Goal: Information Seeking & Learning: Learn about a topic

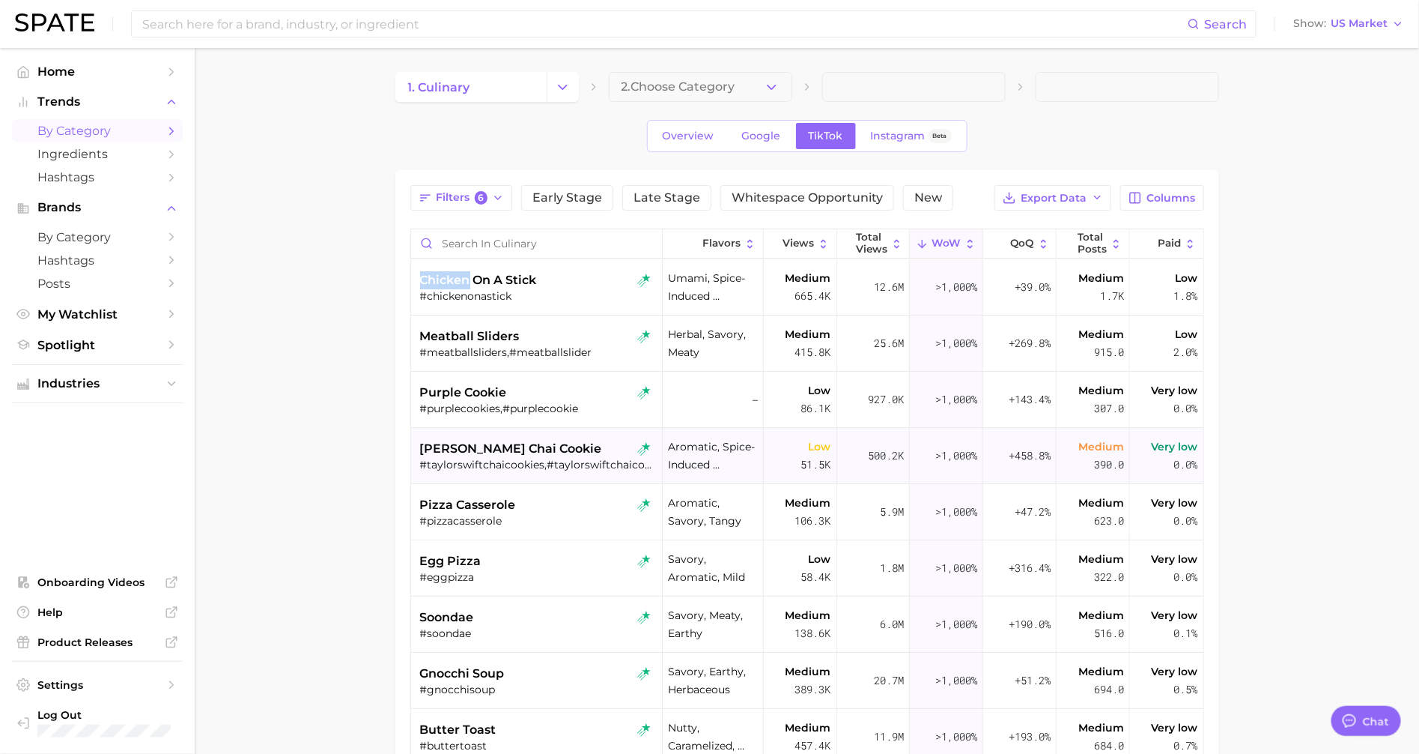
click at [516, 440] on span "[PERSON_NAME] chai cookie" at bounding box center [511, 449] width 182 height 18
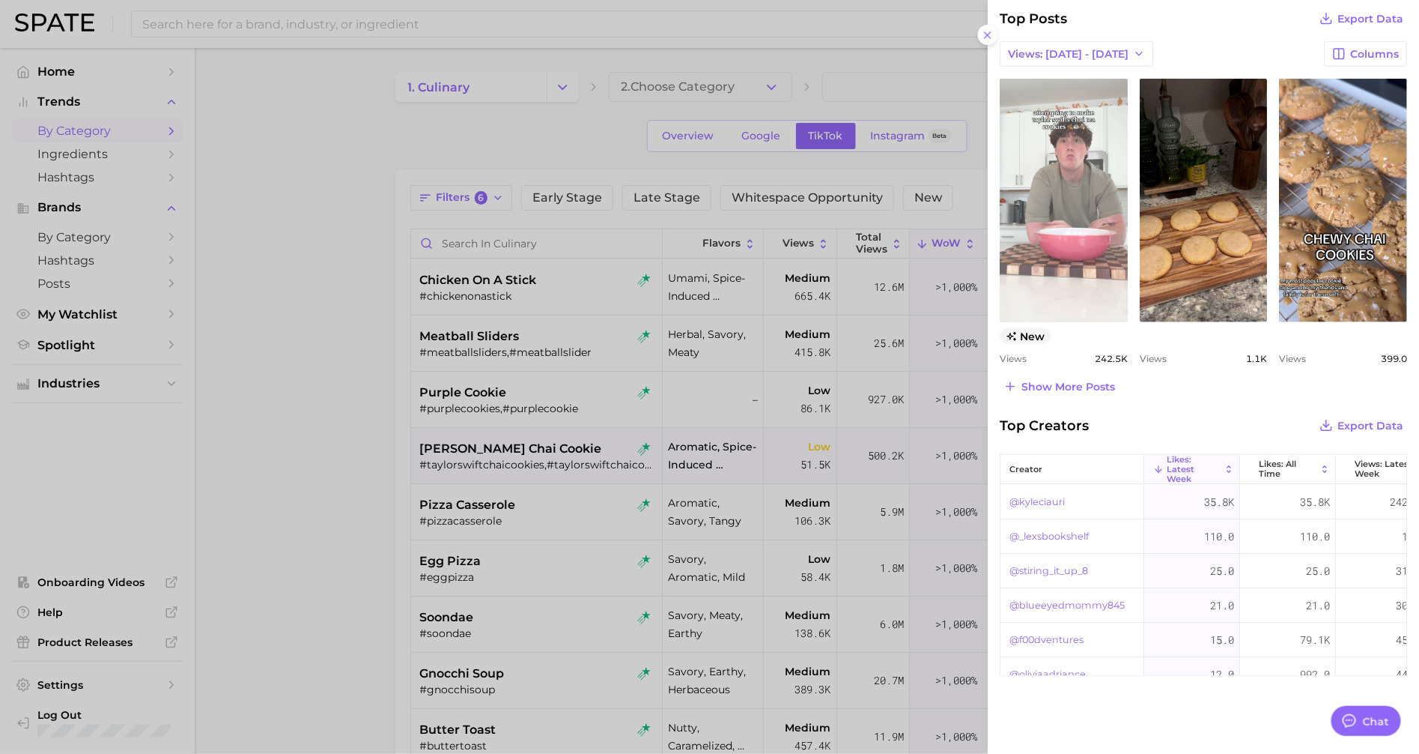
scroll to position [601, 0]
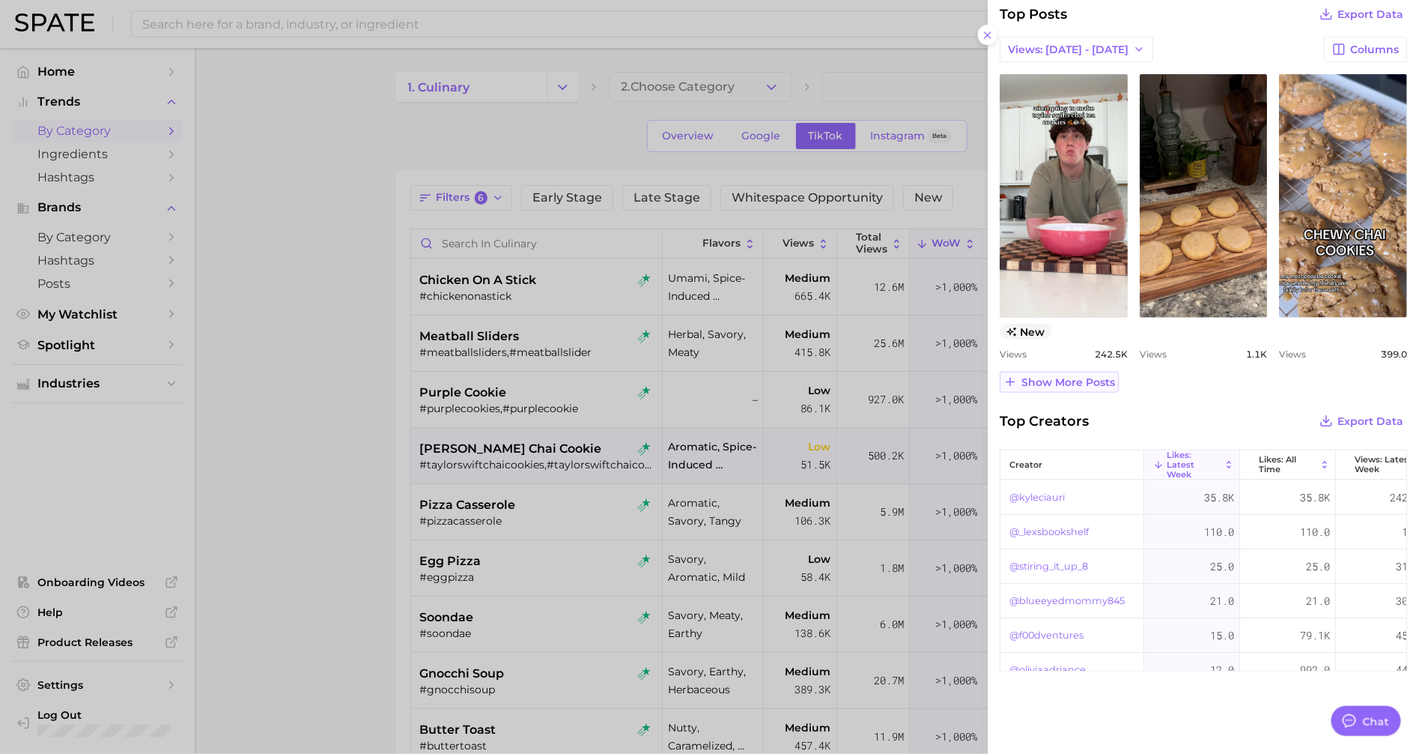
click at [1050, 379] on span "Show more posts" at bounding box center [1069, 382] width 94 height 13
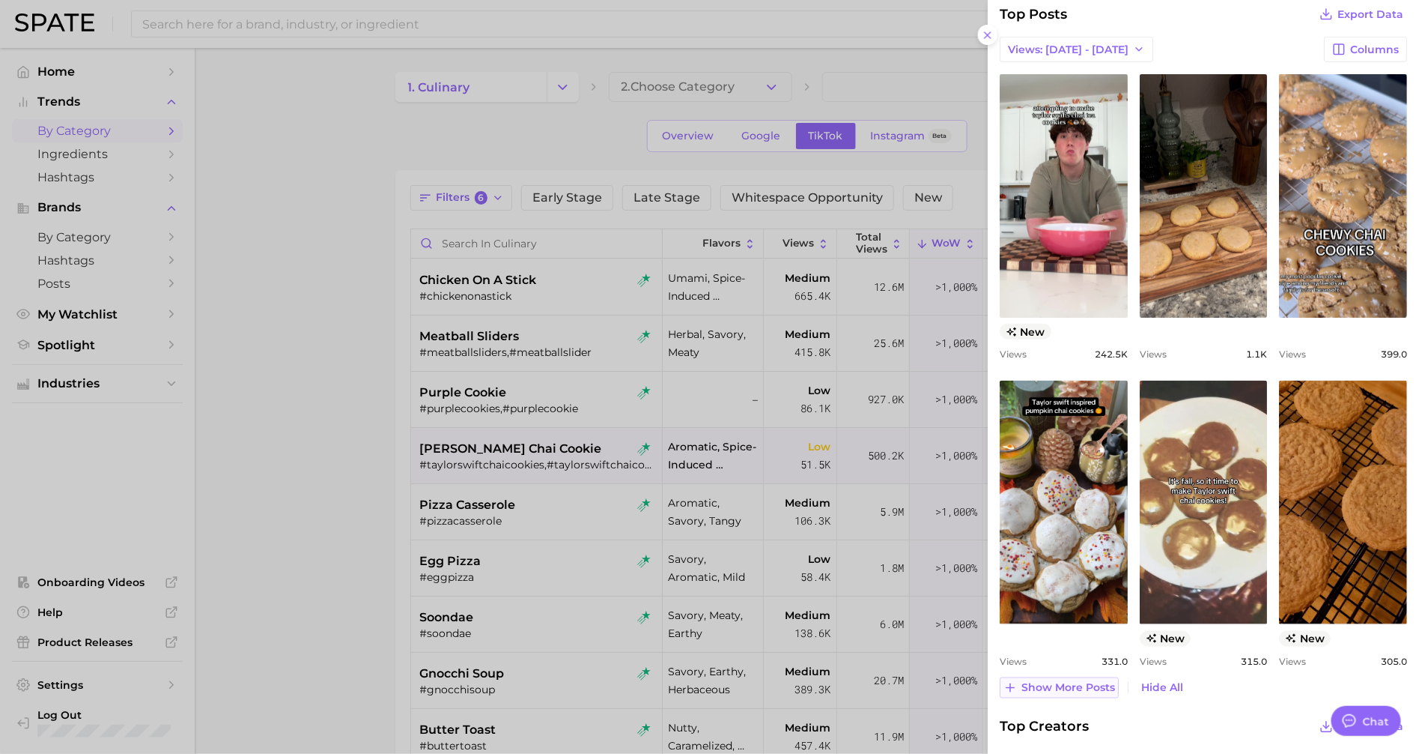
scroll to position [0, 0]
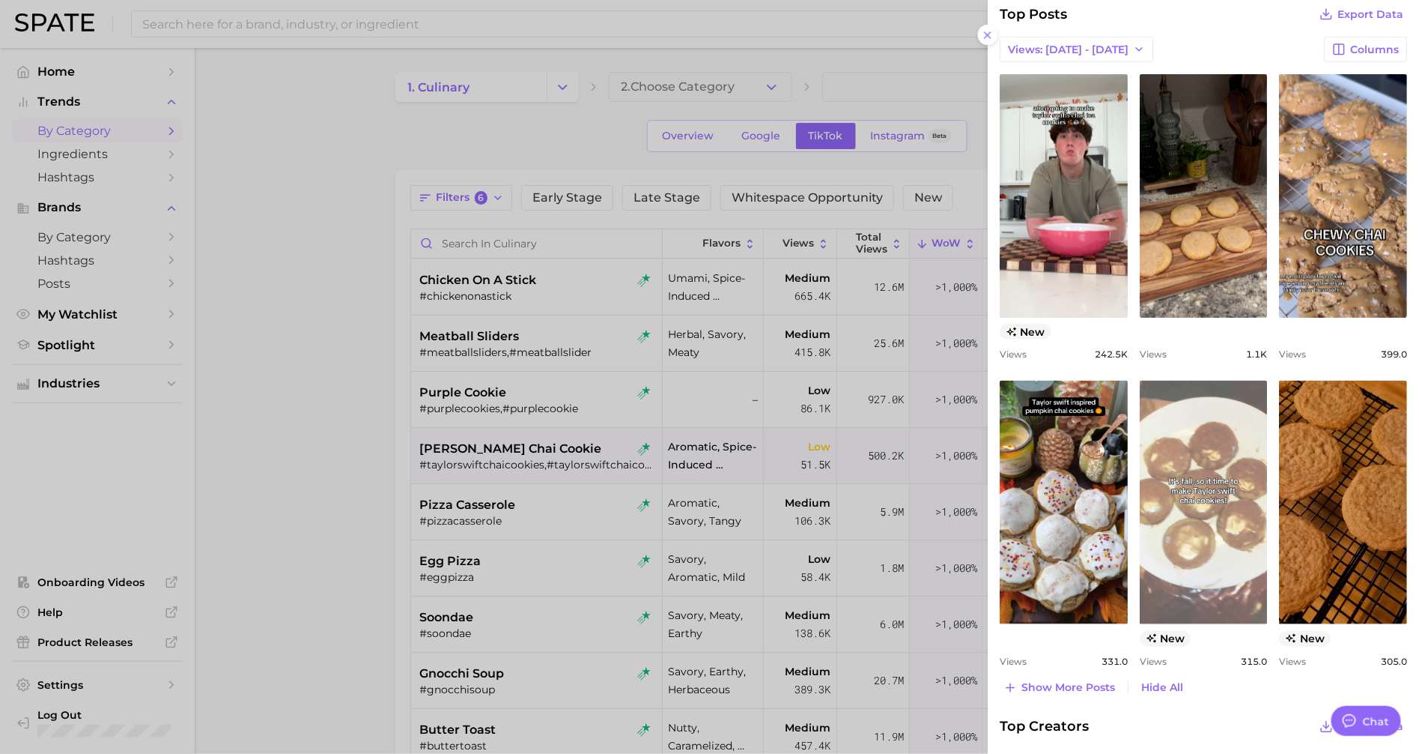
click at [1188, 529] on link "view post on TikTok" at bounding box center [1204, 502] width 128 height 243
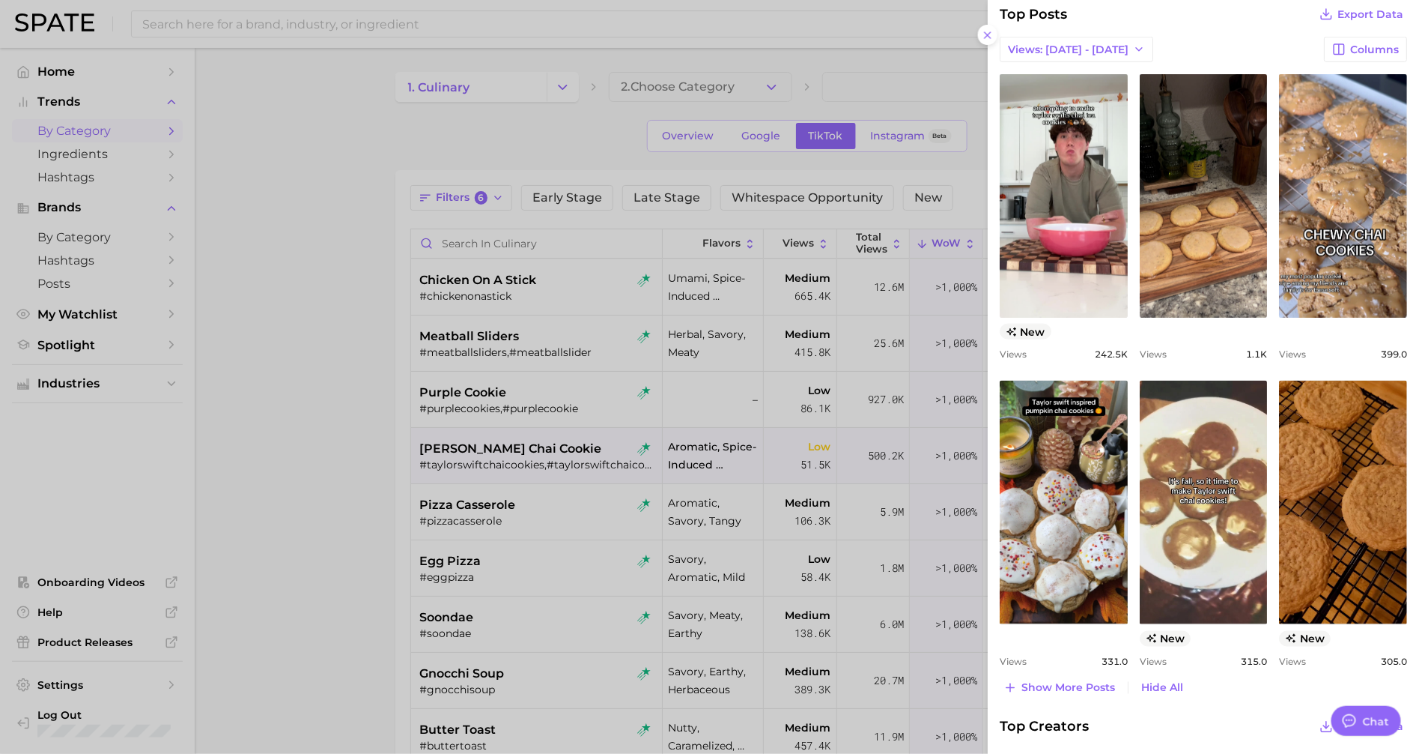
click at [516, 470] on div at bounding box center [709, 377] width 1419 height 754
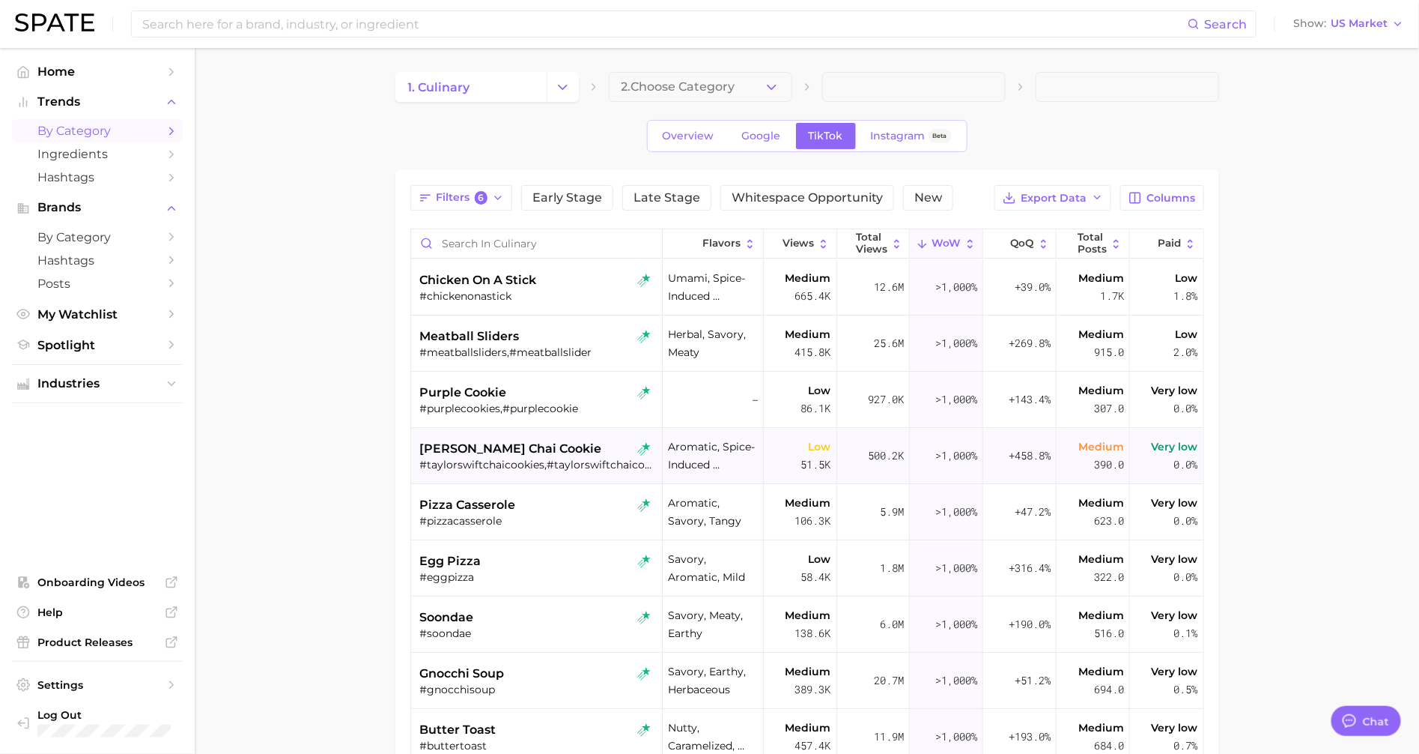
click at [515, 468] on div "#taylorswiftchaicookies,#taylorswiftchaicookie" at bounding box center [538, 464] width 237 height 13
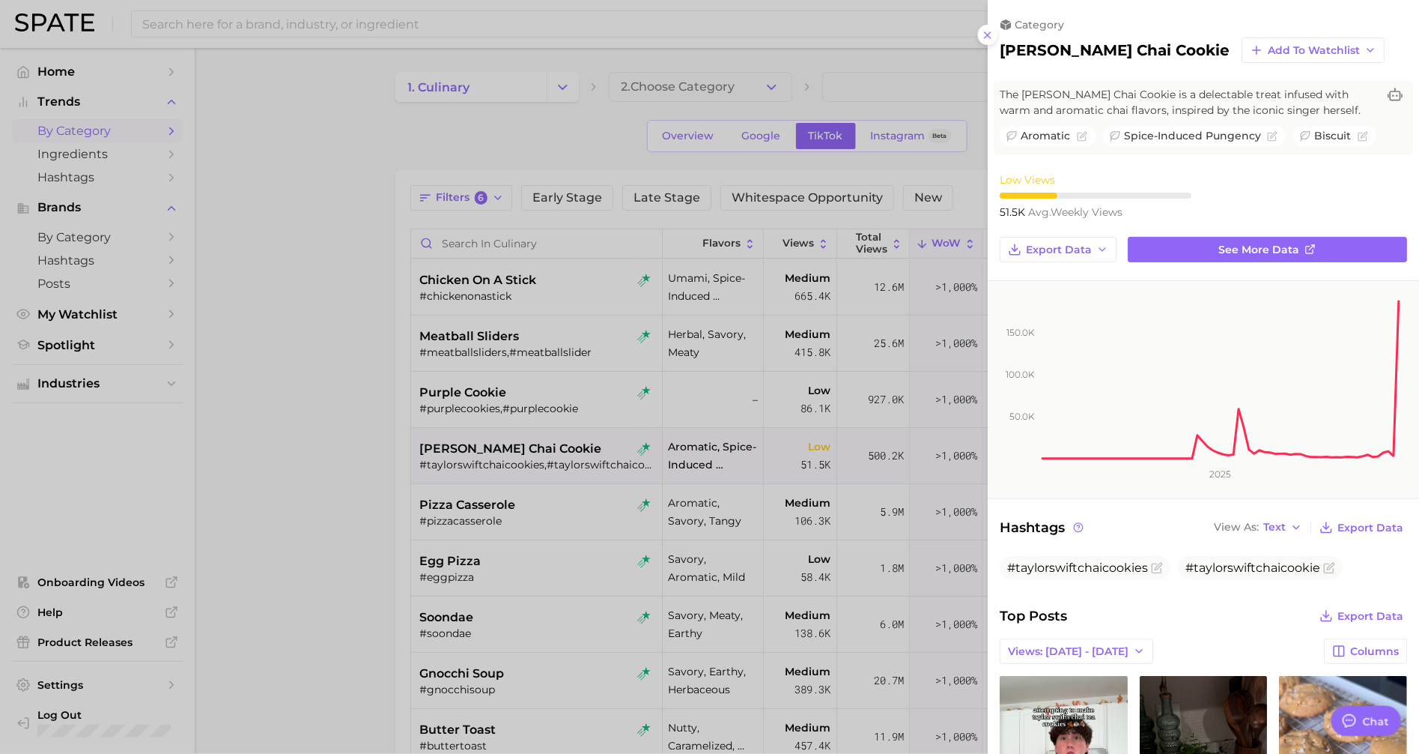
click at [315, 16] on div at bounding box center [709, 377] width 1419 height 754
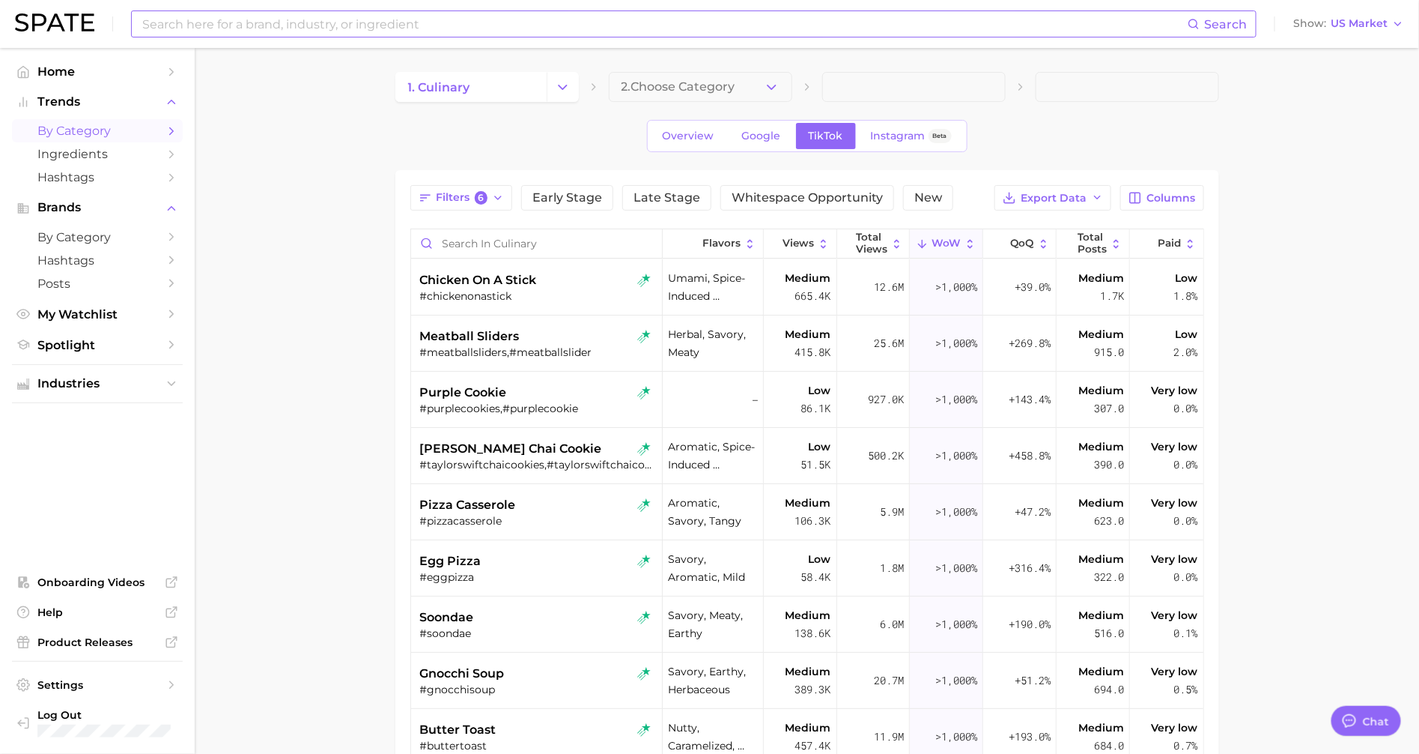
click at [315, 27] on input at bounding box center [664, 23] width 1047 height 25
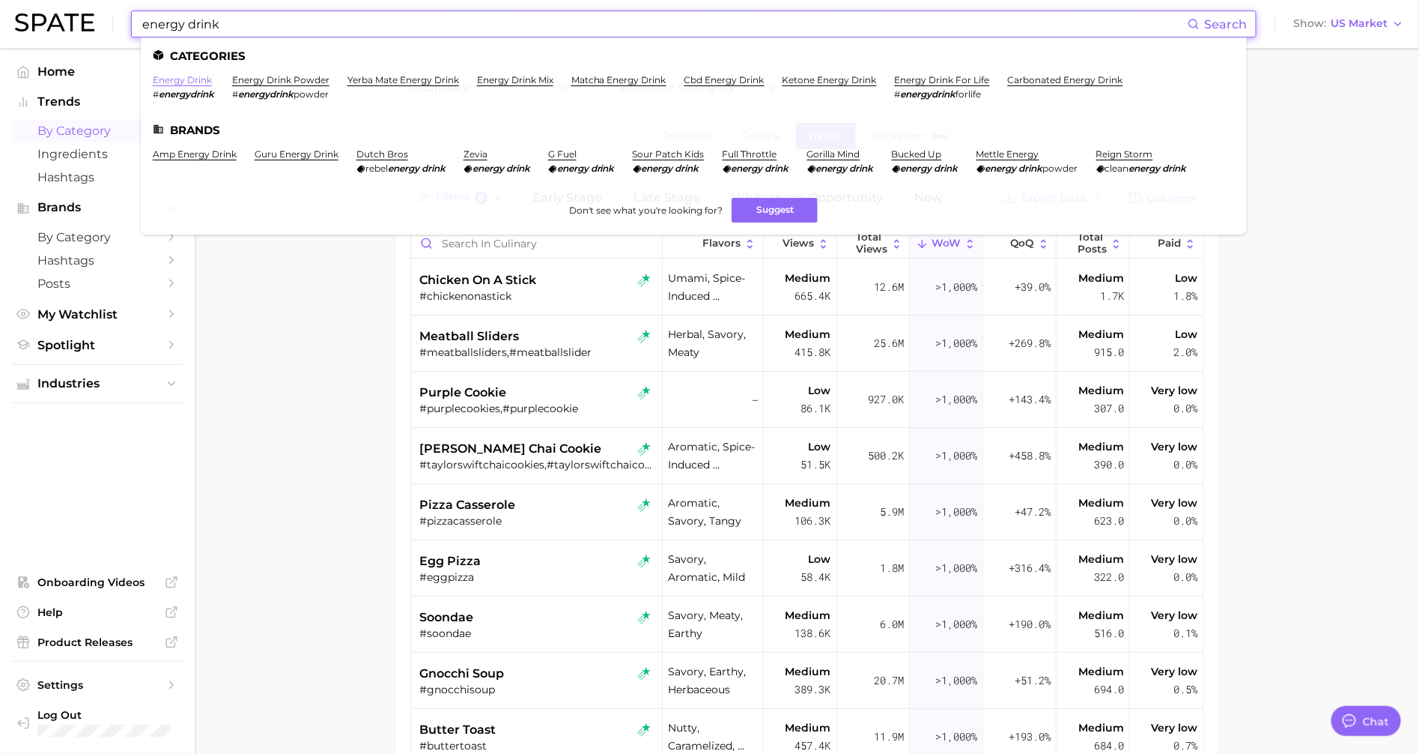
type input "energy drink"
click at [185, 85] on link "energy drink" at bounding box center [182, 79] width 59 height 11
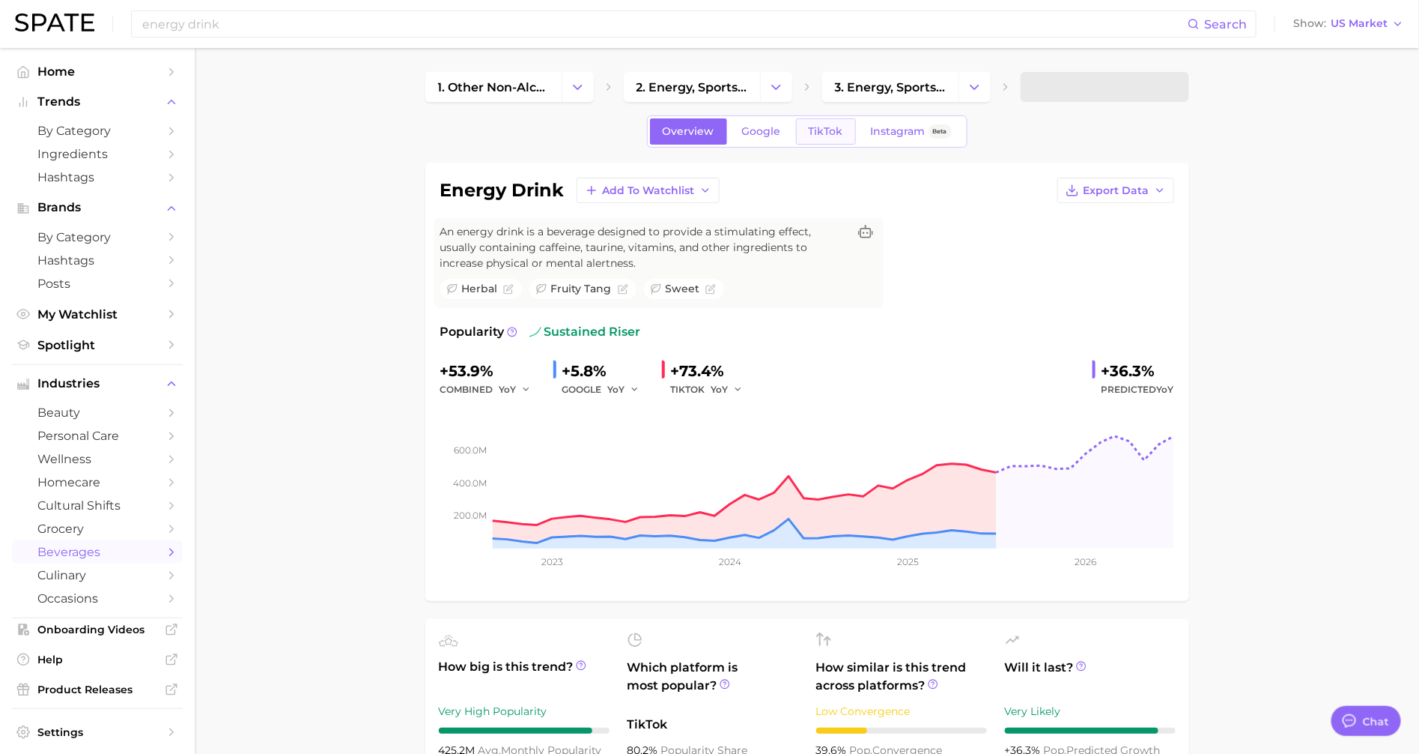
click at [814, 136] on span "TikTok" at bounding box center [826, 131] width 34 height 13
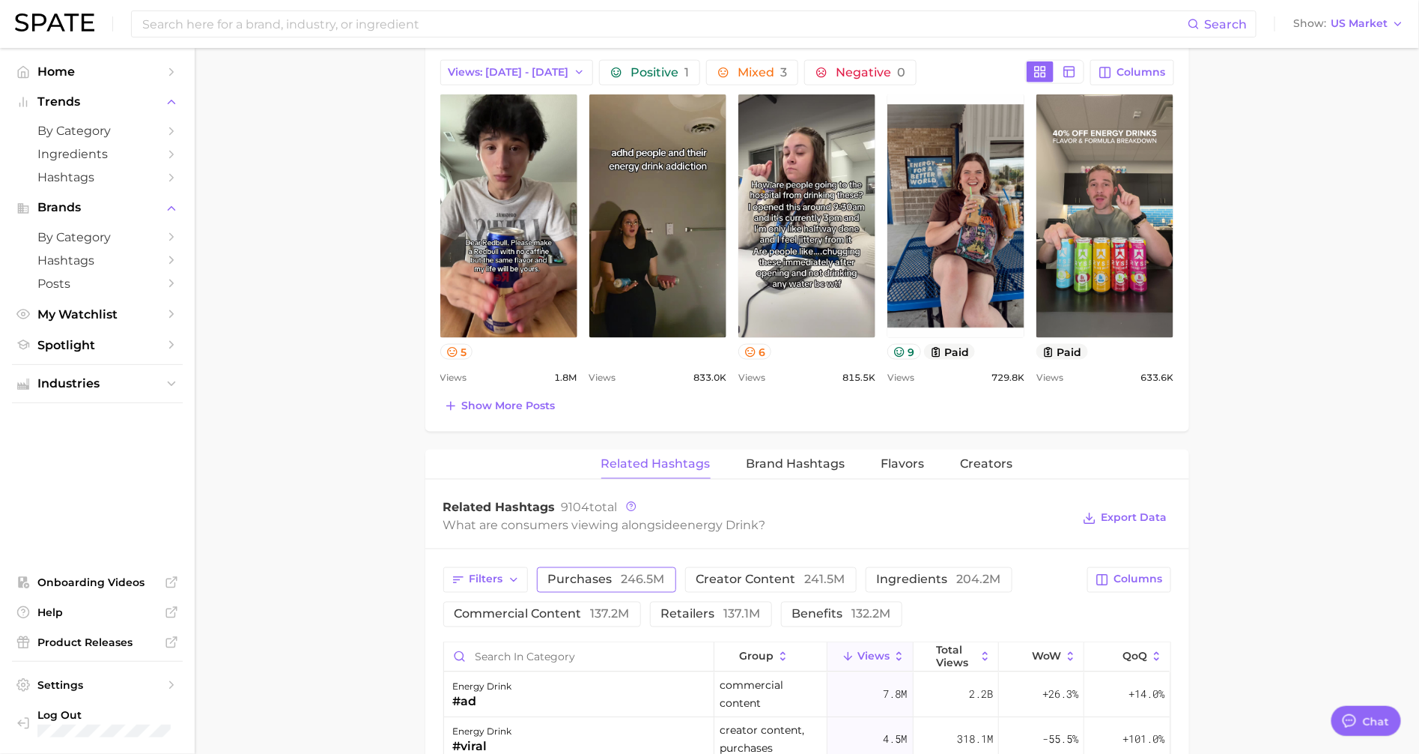
scroll to position [670, 0]
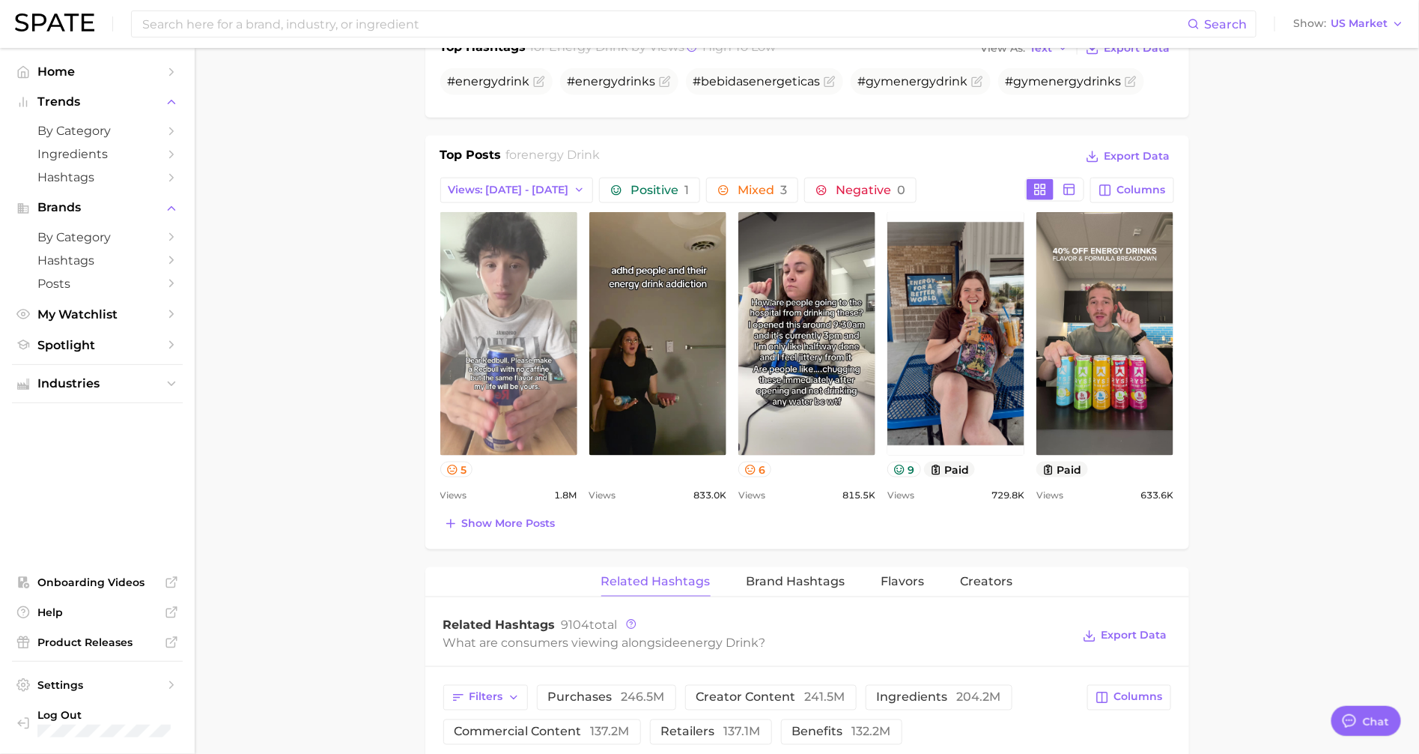
click at [506, 272] on link "view post on TikTok" at bounding box center [508, 333] width 137 height 243
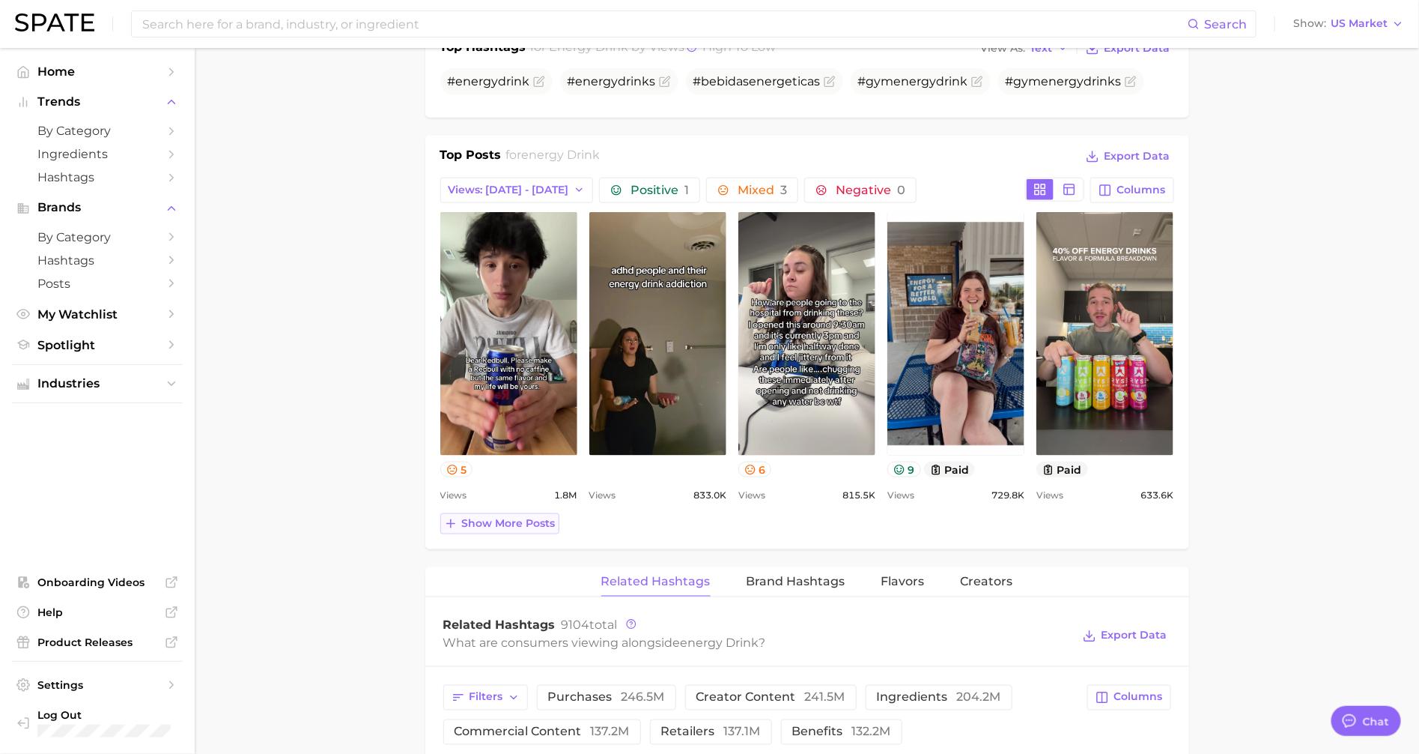
click at [503, 521] on span "Show more posts" at bounding box center [509, 523] width 94 height 13
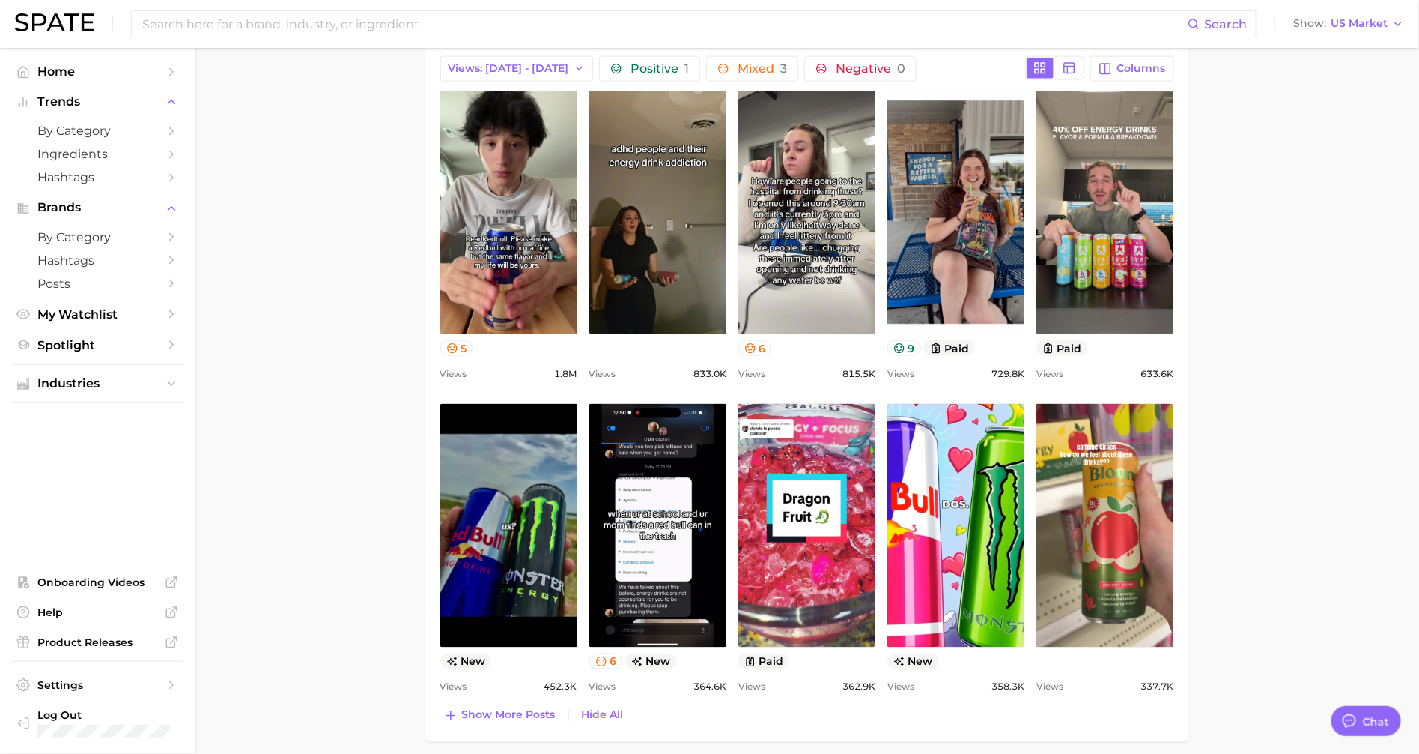
scroll to position [840, 0]
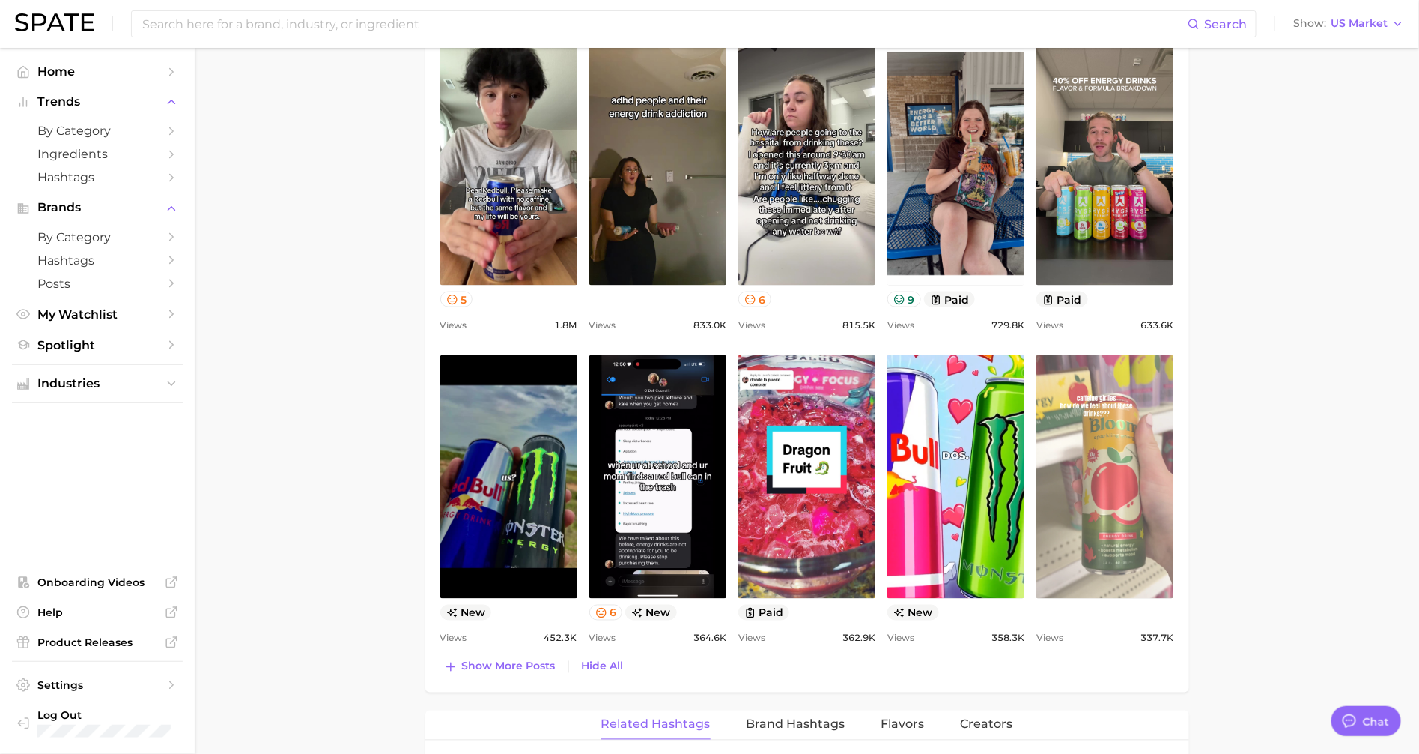
click at [1097, 454] on link "view post on TikTok" at bounding box center [1105, 476] width 137 height 243
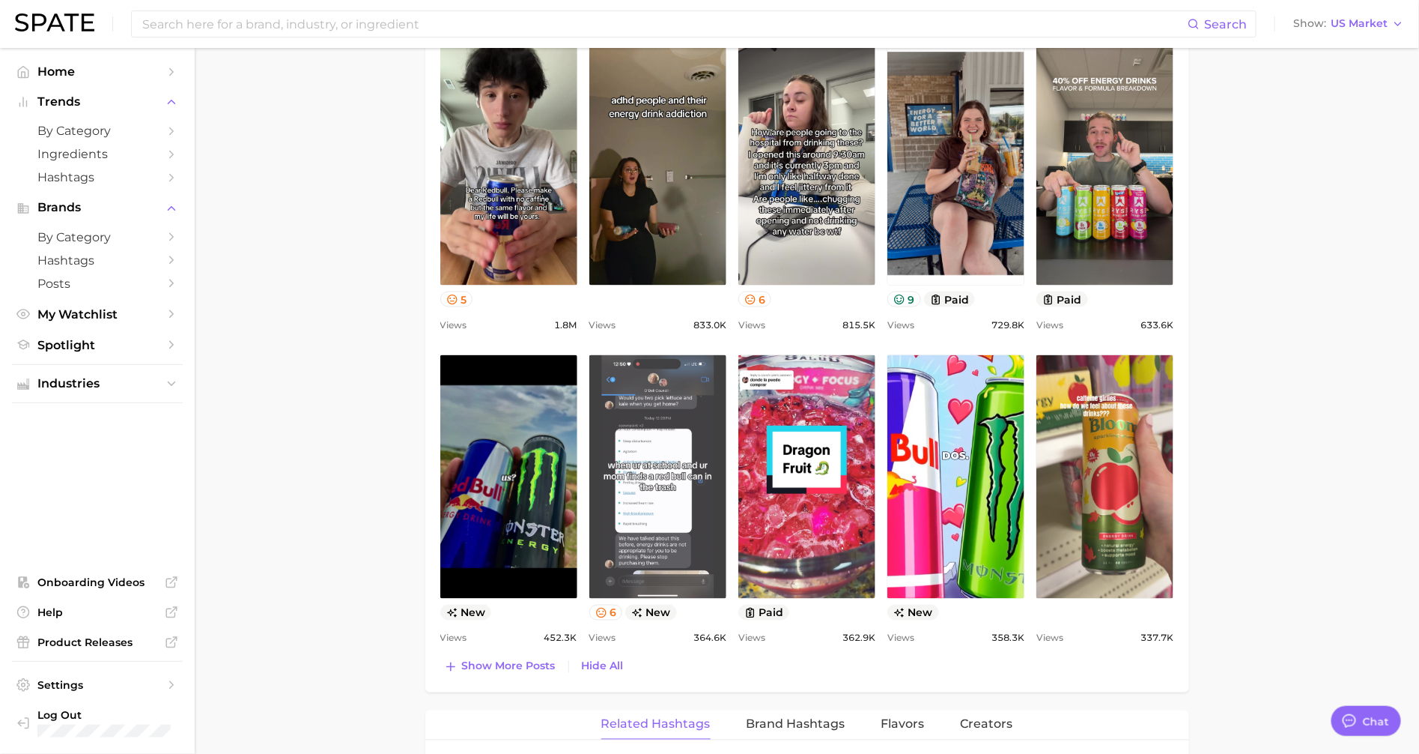
click at [599, 430] on link "view post on TikTok" at bounding box center [657, 476] width 137 height 243
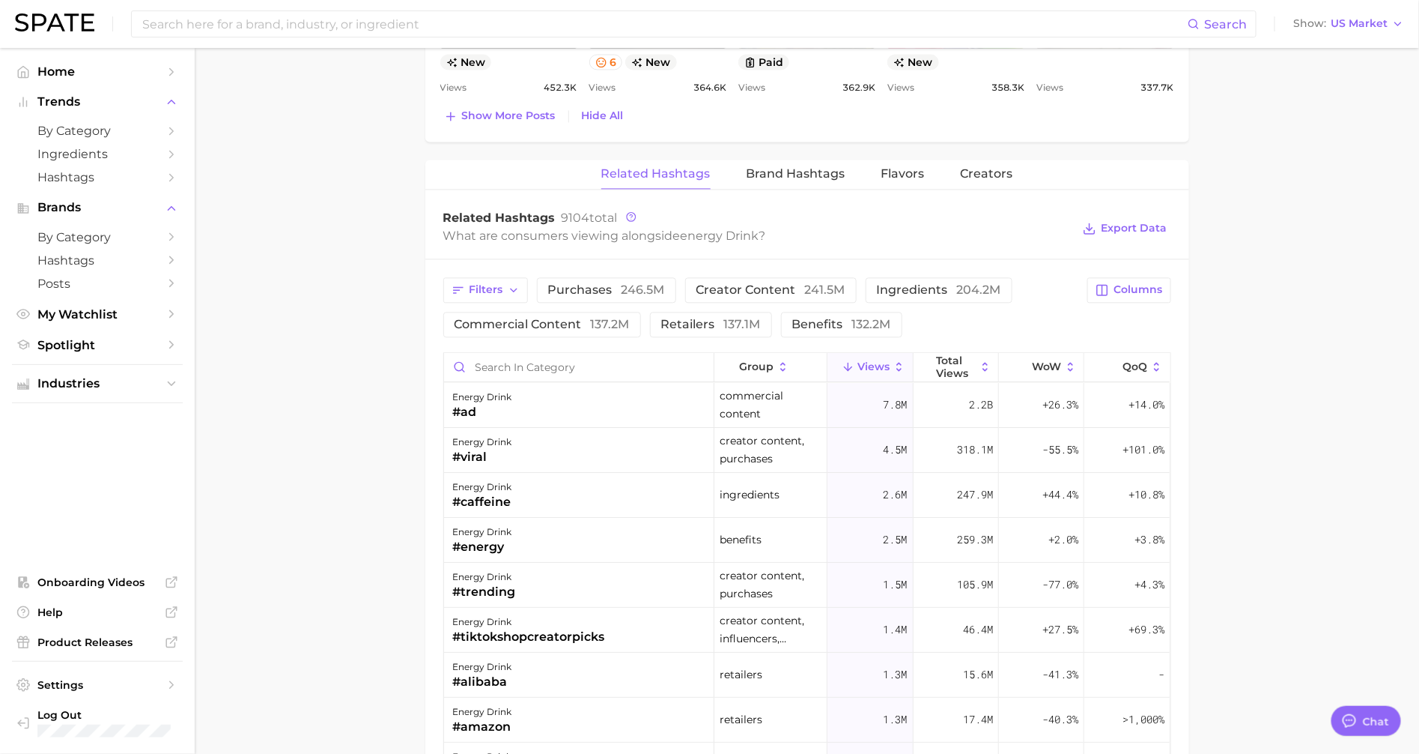
scroll to position [1384, 0]
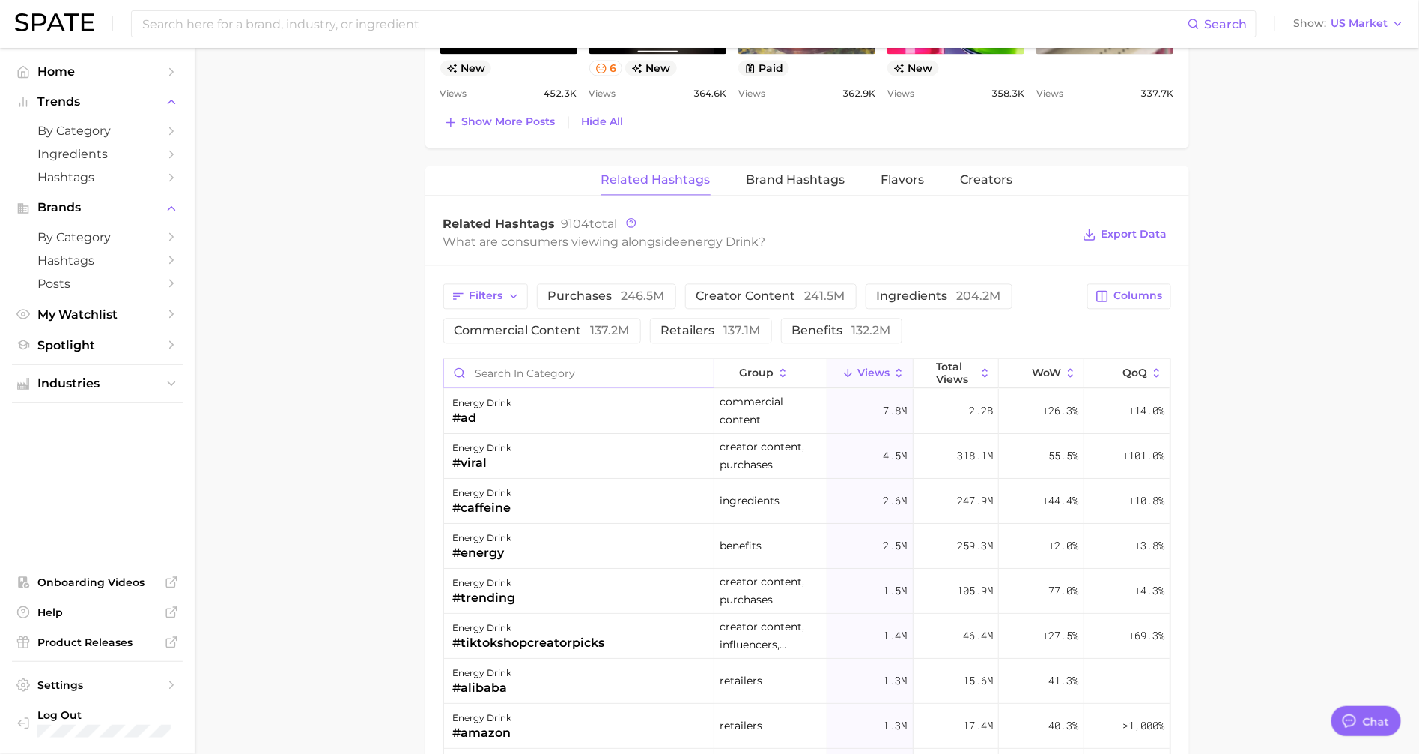
click at [535, 370] on input "Search in category" at bounding box center [579, 373] width 270 height 28
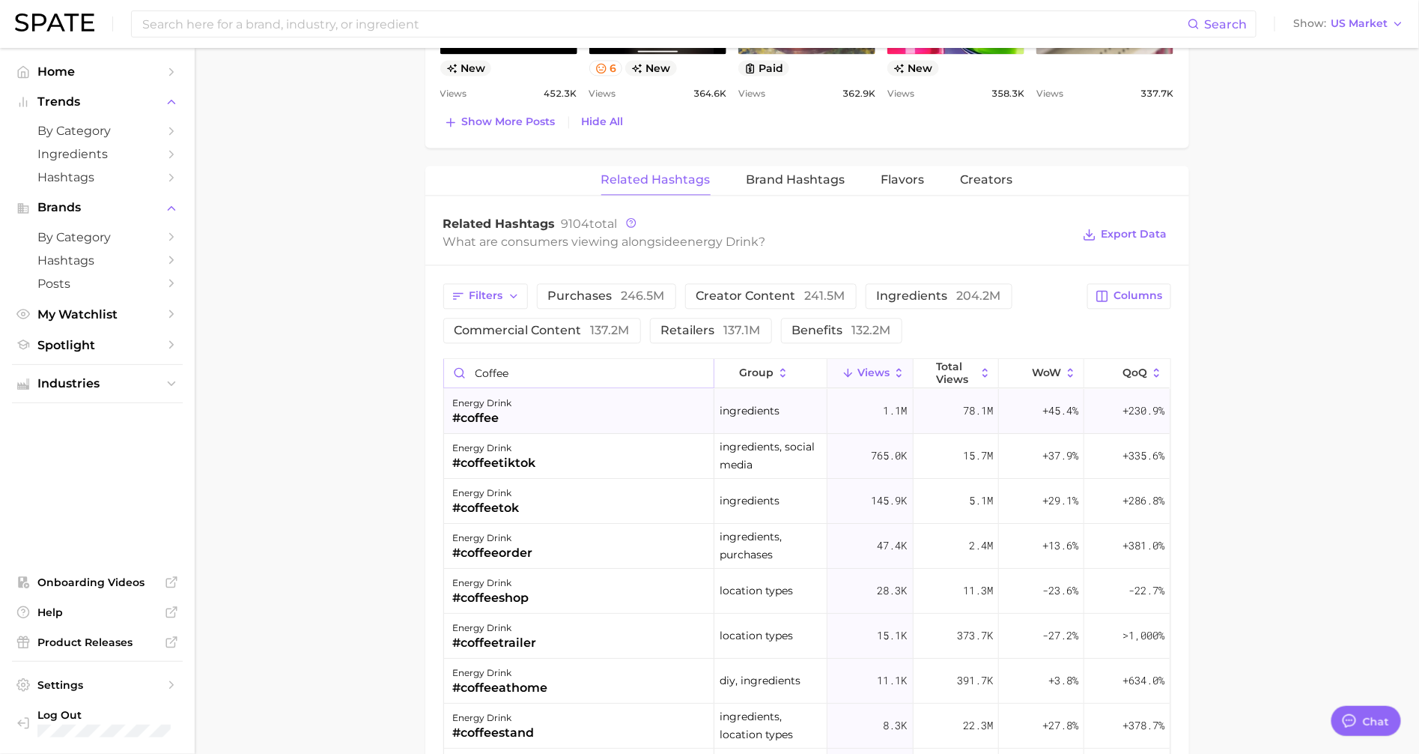
type input "coffee"
click at [539, 412] on div "energy drink #coffee" at bounding box center [579, 411] width 270 height 45
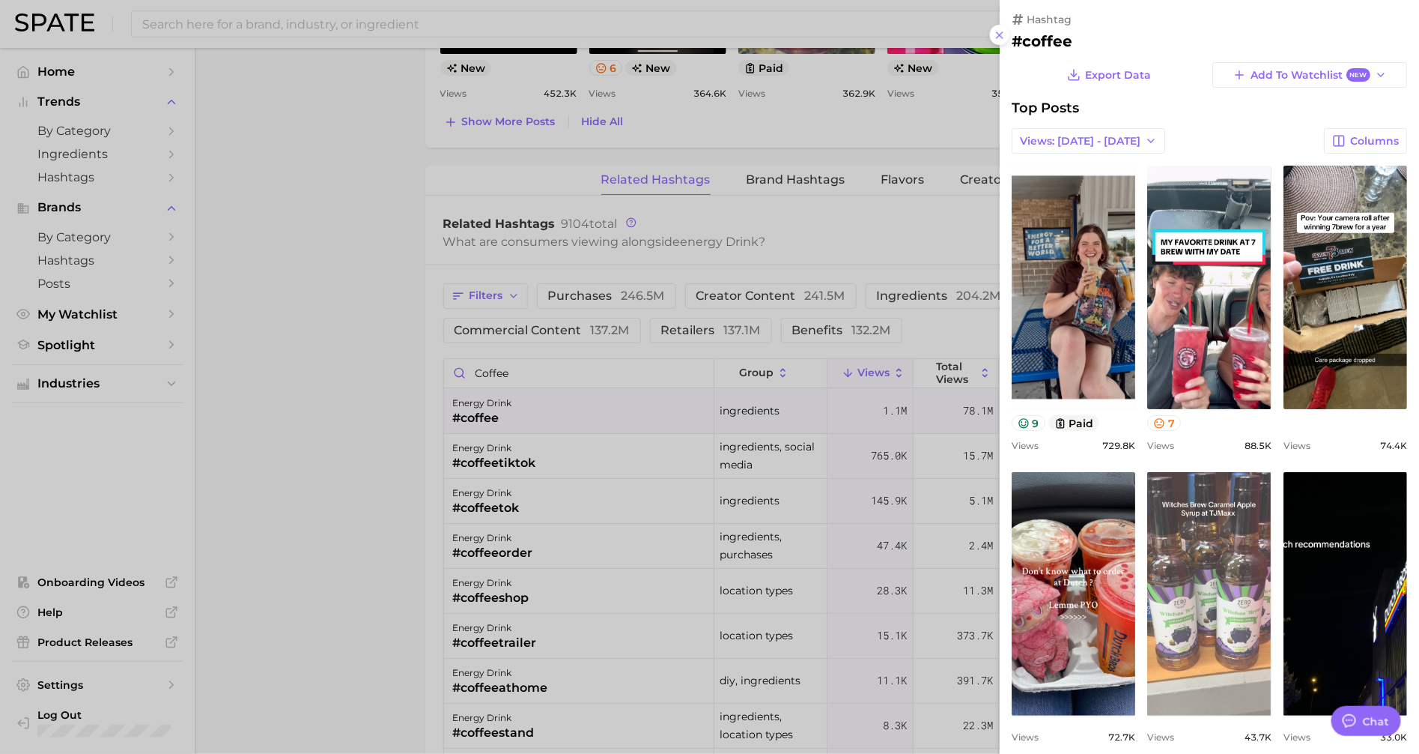
scroll to position [7, 0]
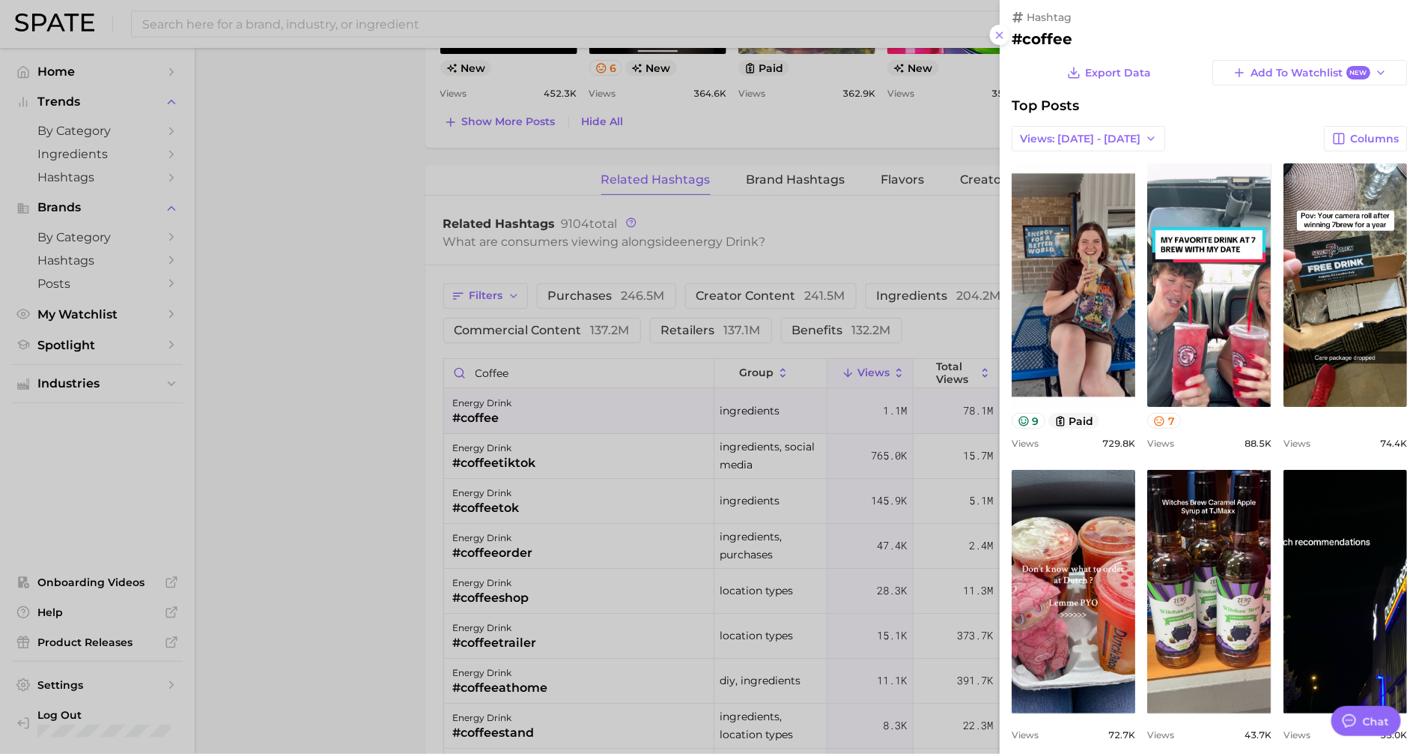
click at [415, 329] on div at bounding box center [709, 377] width 1419 height 754
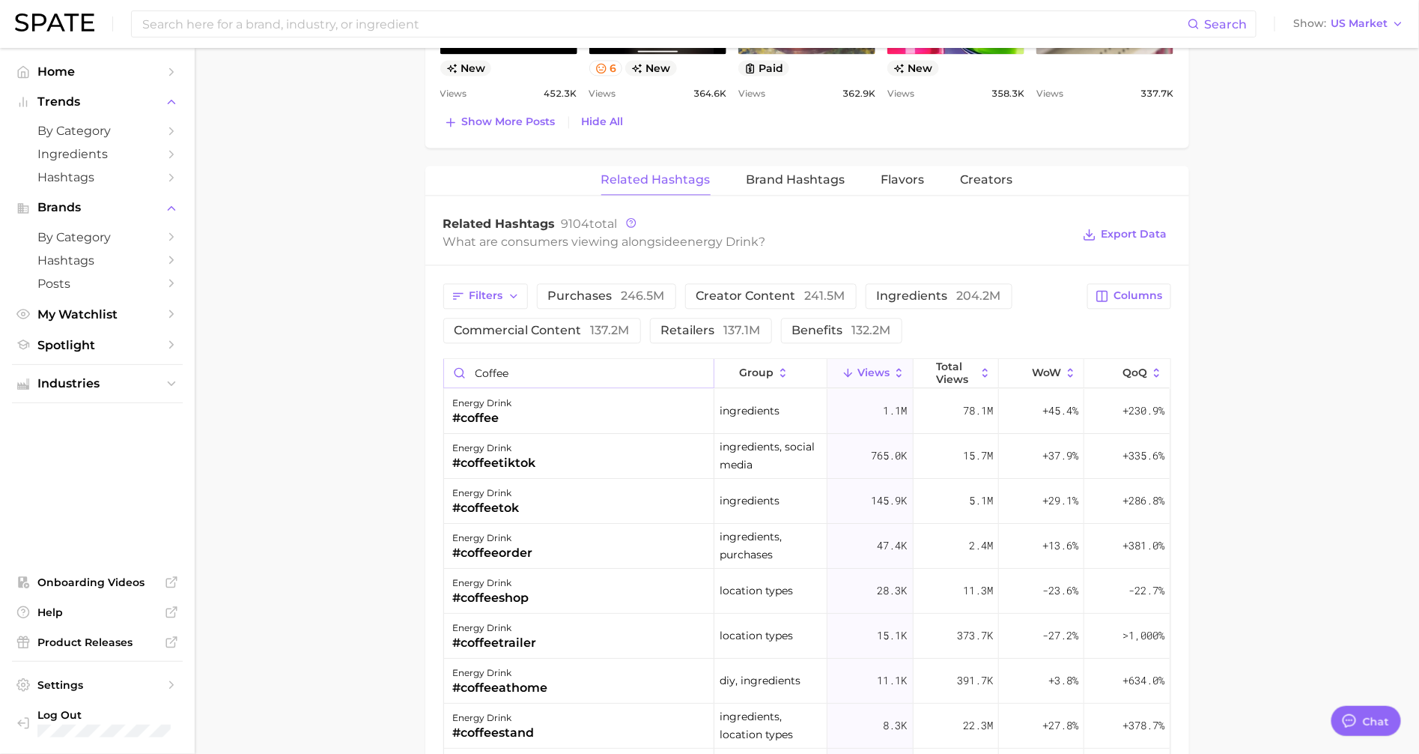
click at [527, 366] on input "coffee" at bounding box center [579, 373] width 270 height 28
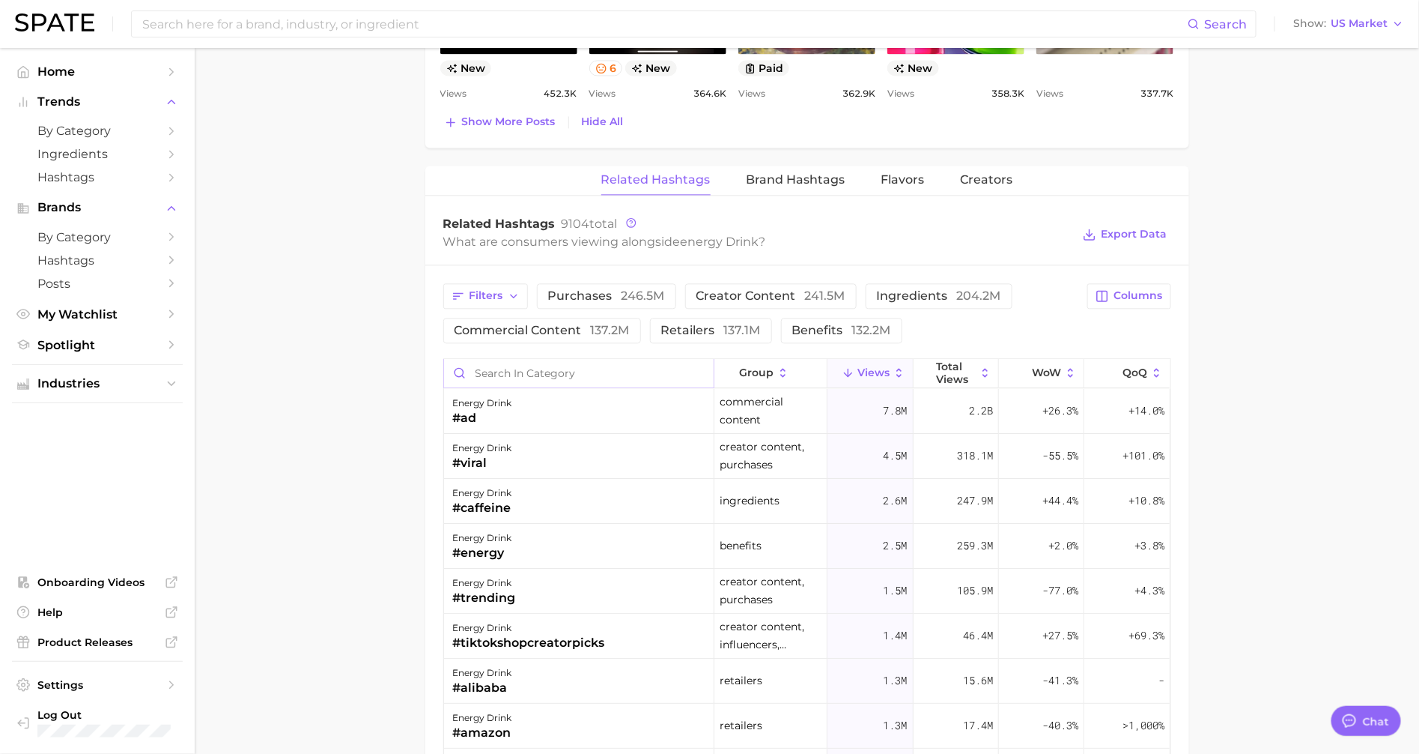
paste input "theanine"
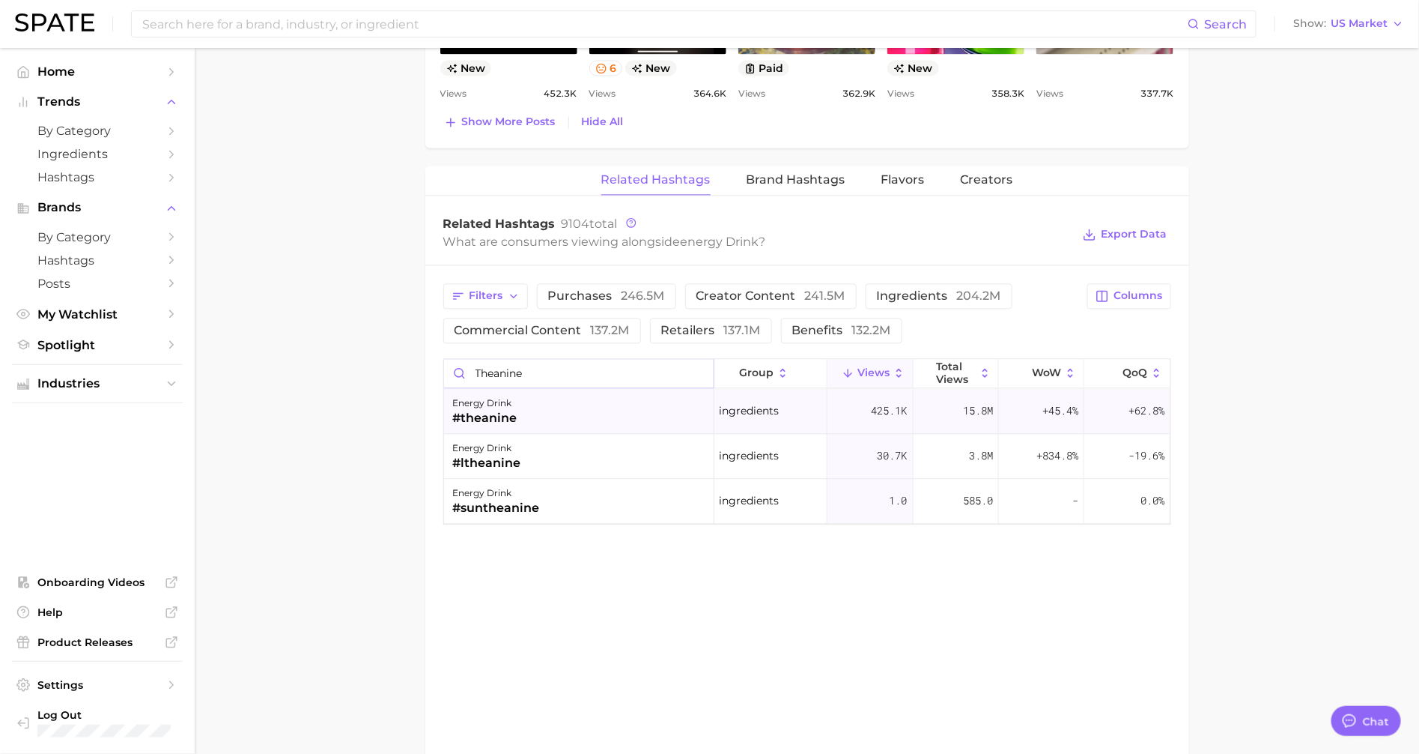
type input "theanine"
click at [559, 405] on div "energy drink #theanine" at bounding box center [579, 411] width 270 height 45
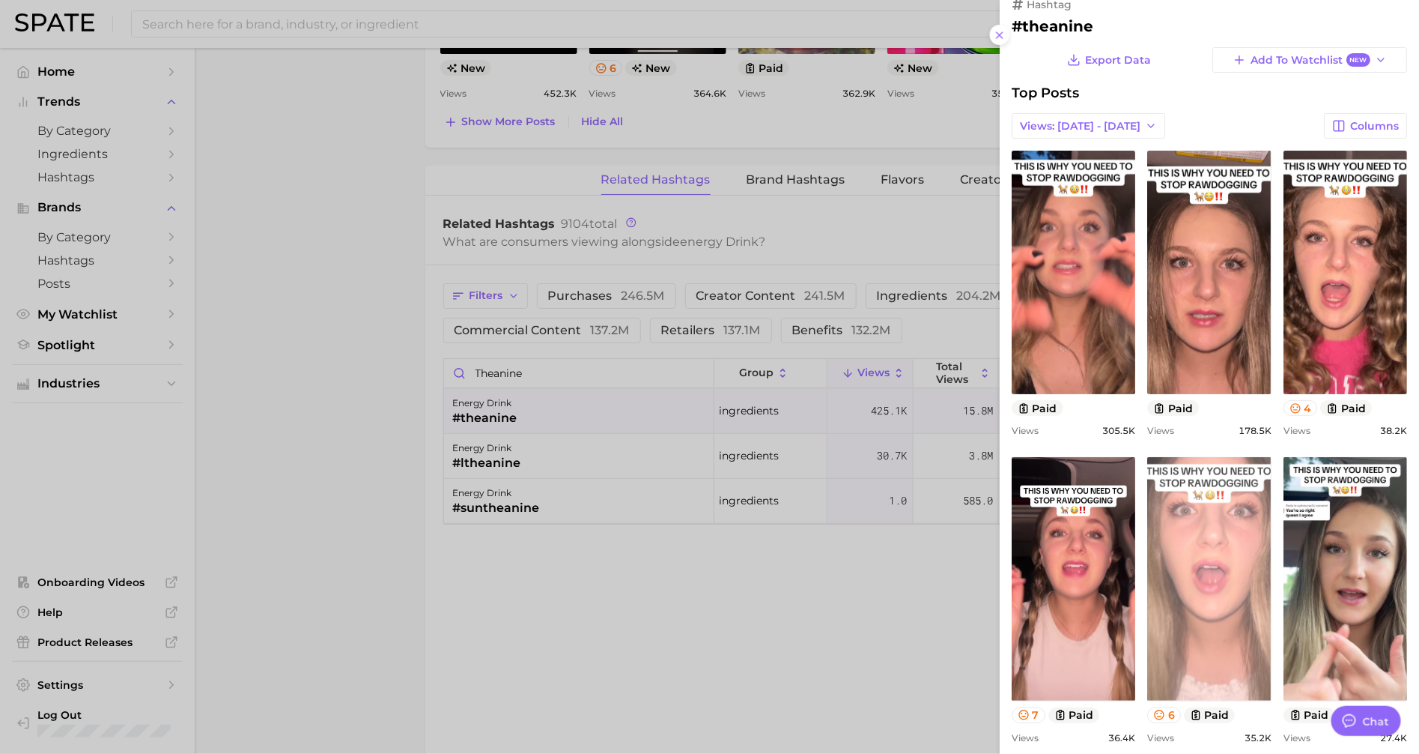
scroll to position [24, 0]
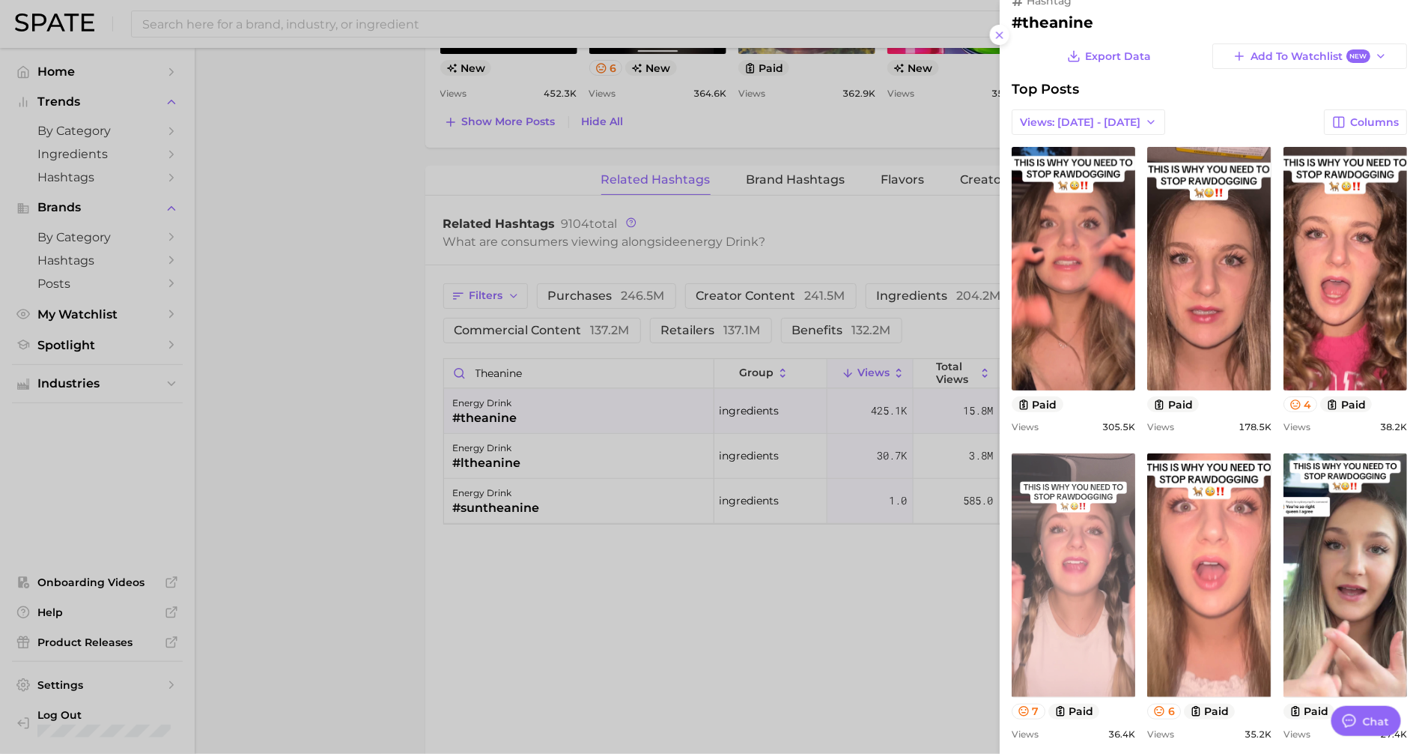
click at [1061, 518] on link "view post on TikTok" at bounding box center [1074, 574] width 124 height 243
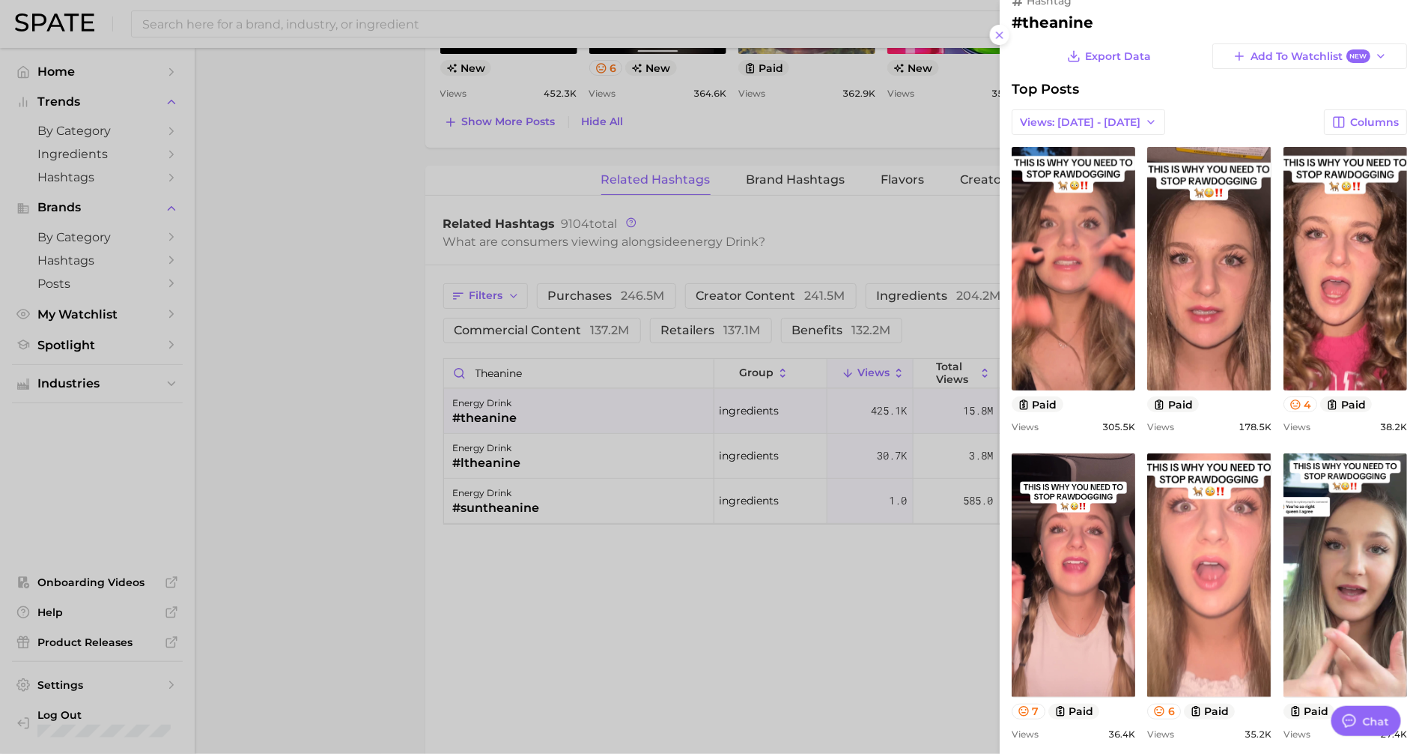
click at [416, 402] on div at bounding box center [709, 377] width 1419 height 754
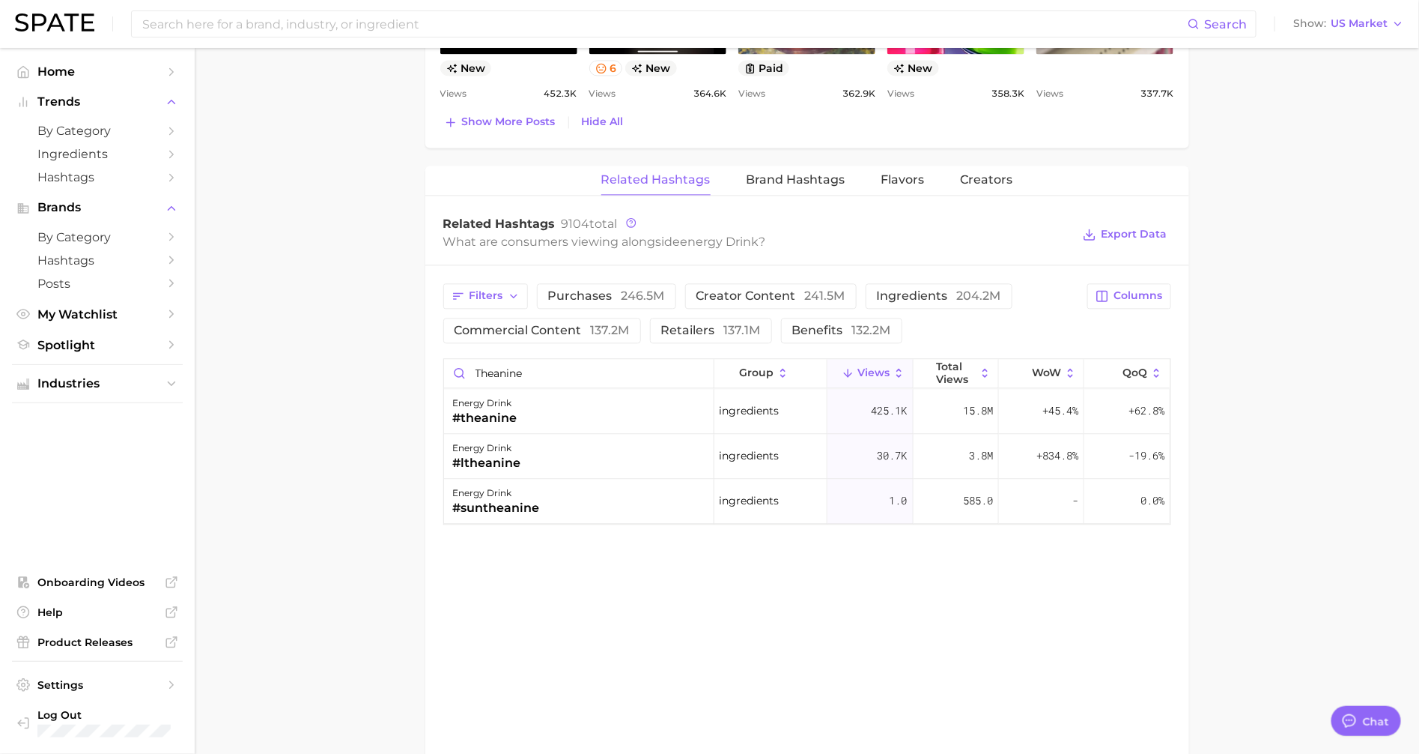
type input "energy drink"
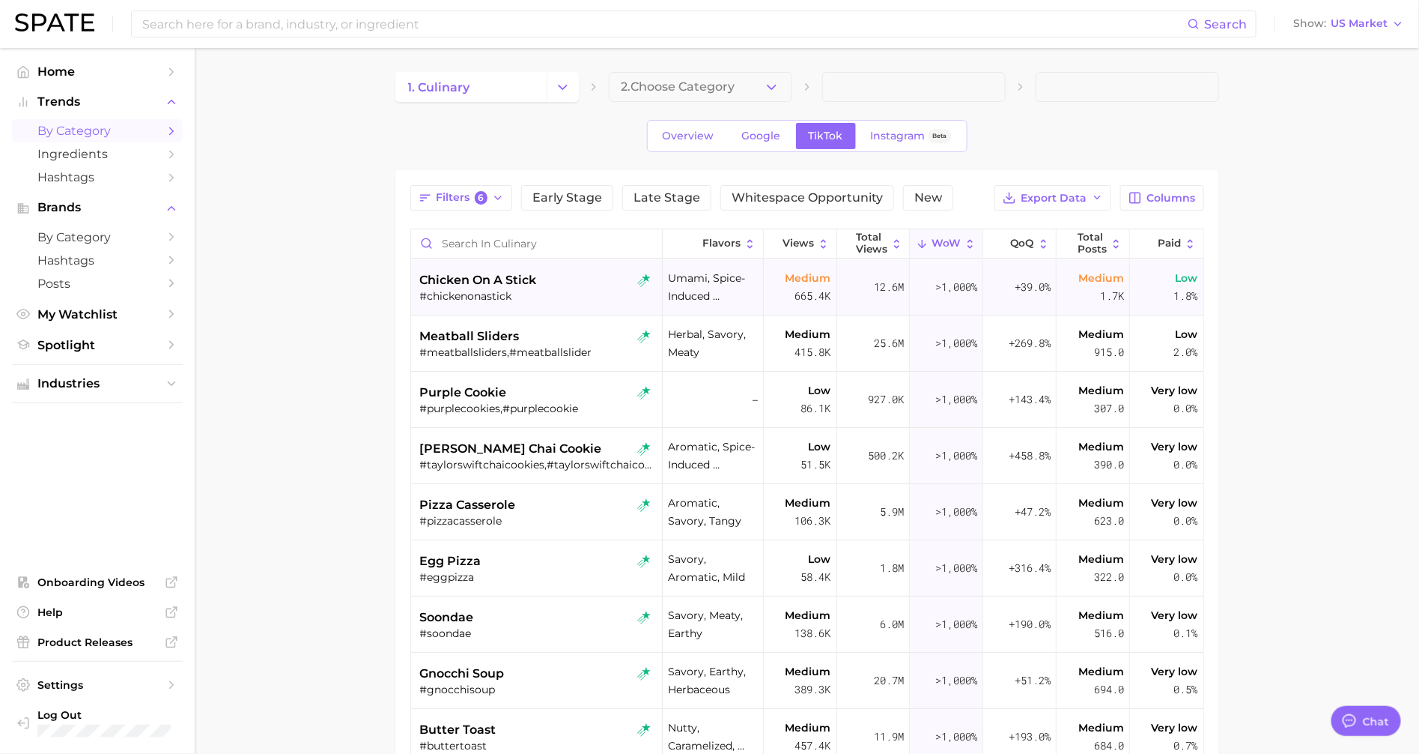
click at [613, 297] on div "#chickenonastick" at bounding box center [538, 295] width 237 height 13
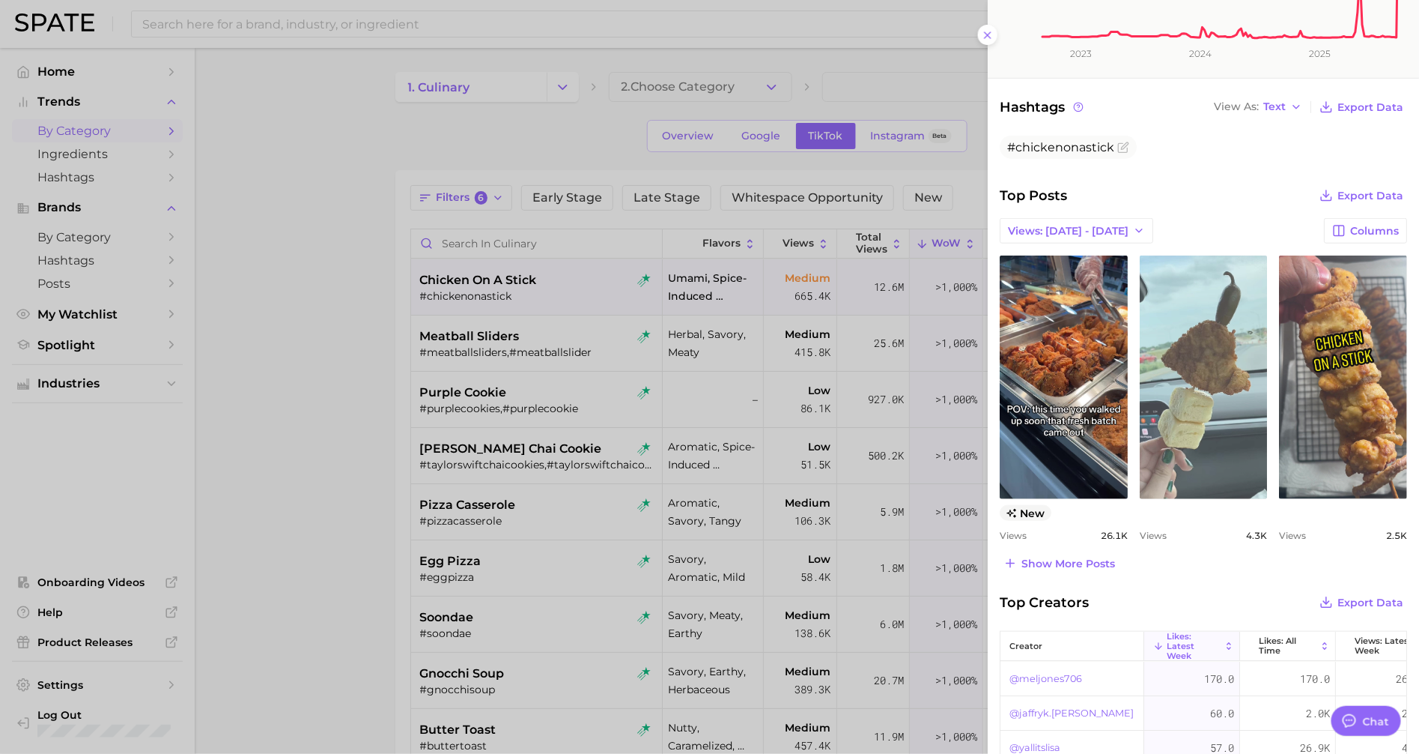
scroll to position [494, 0]
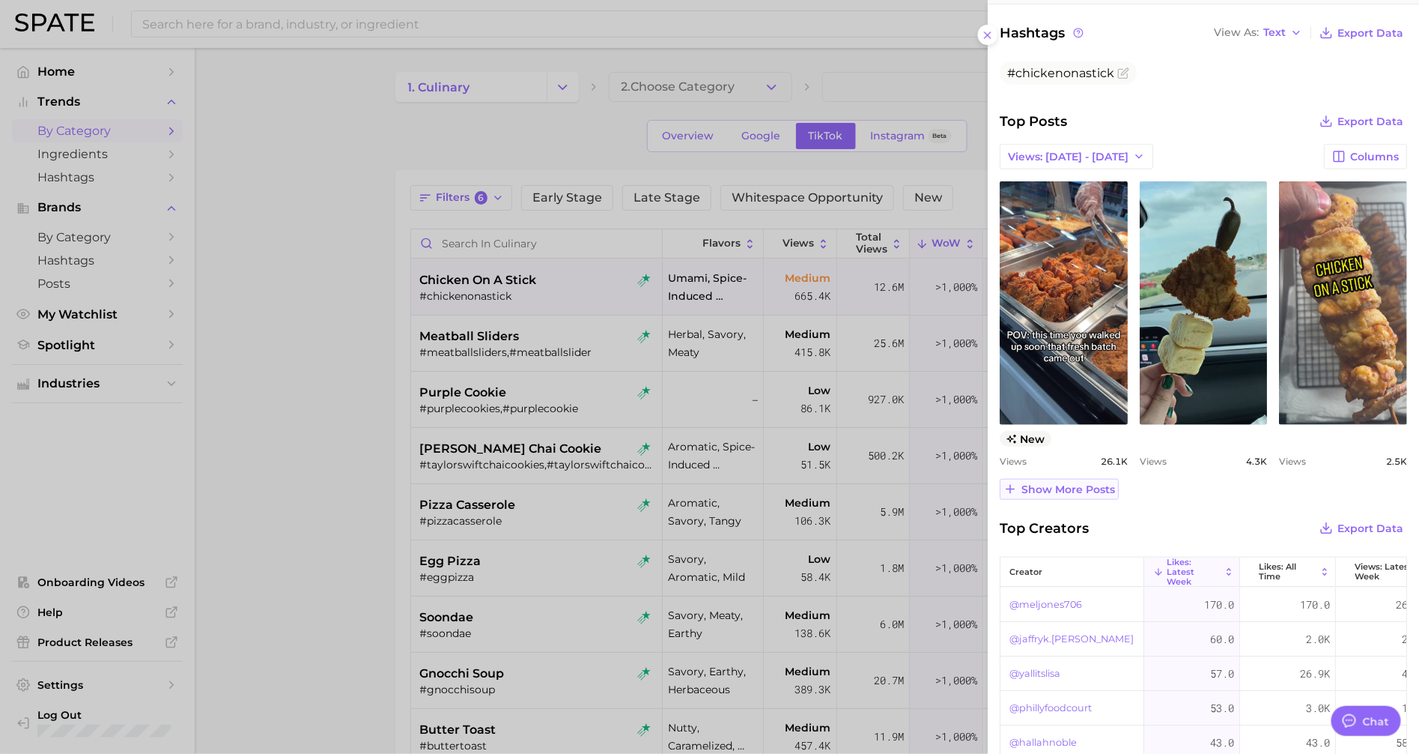
click at [1062, 490] on span "Show more posts" at bounding box center [1069, 489] width 94 height 13
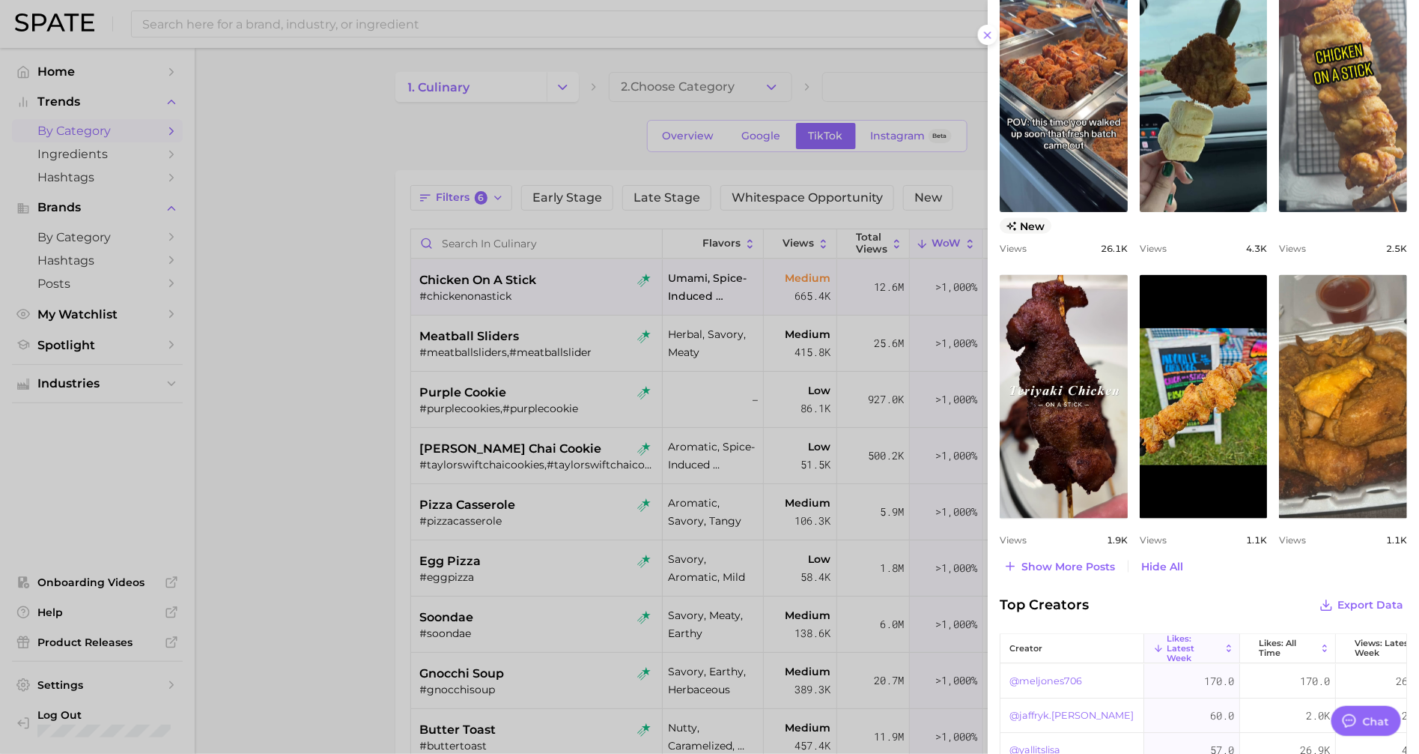
scroll to position [725, 0]
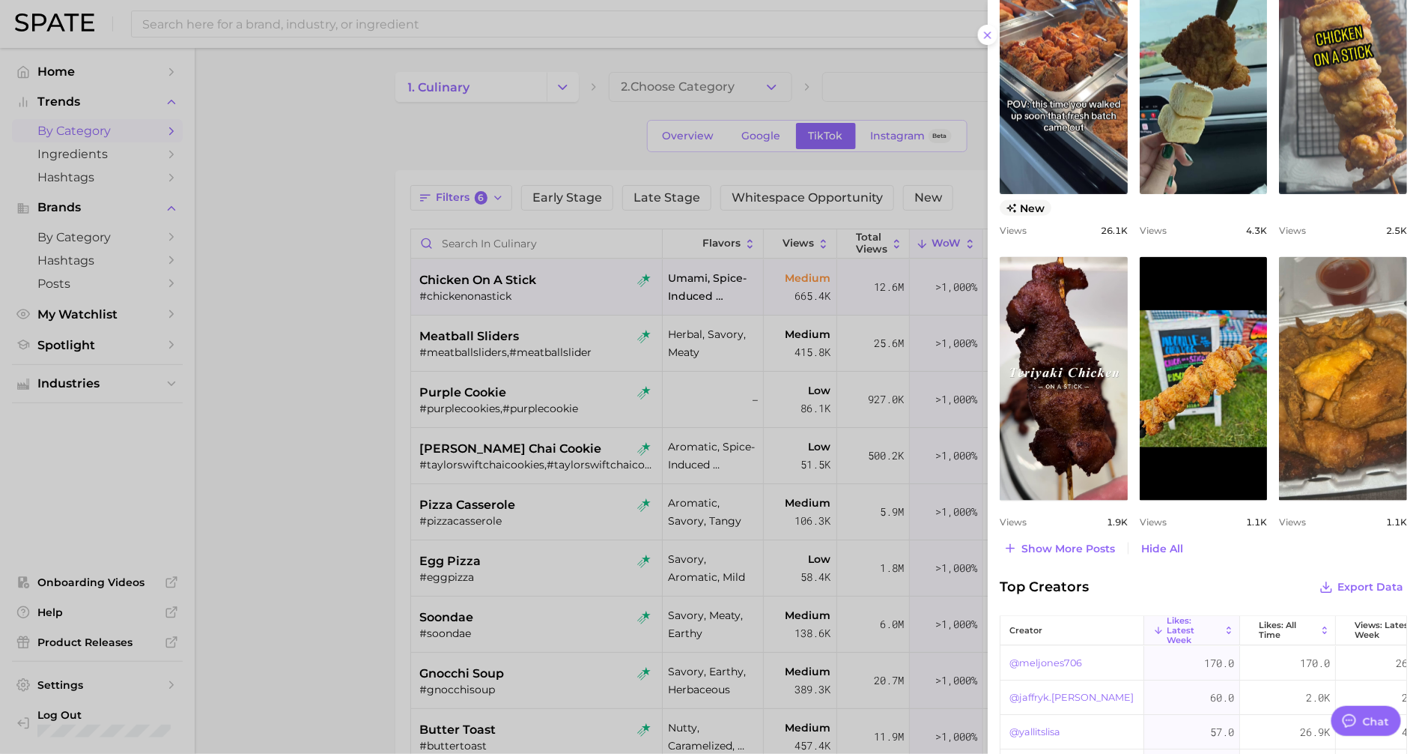
click at [326, 382] on div at bounding box center [709, 377] width 1419 height 754
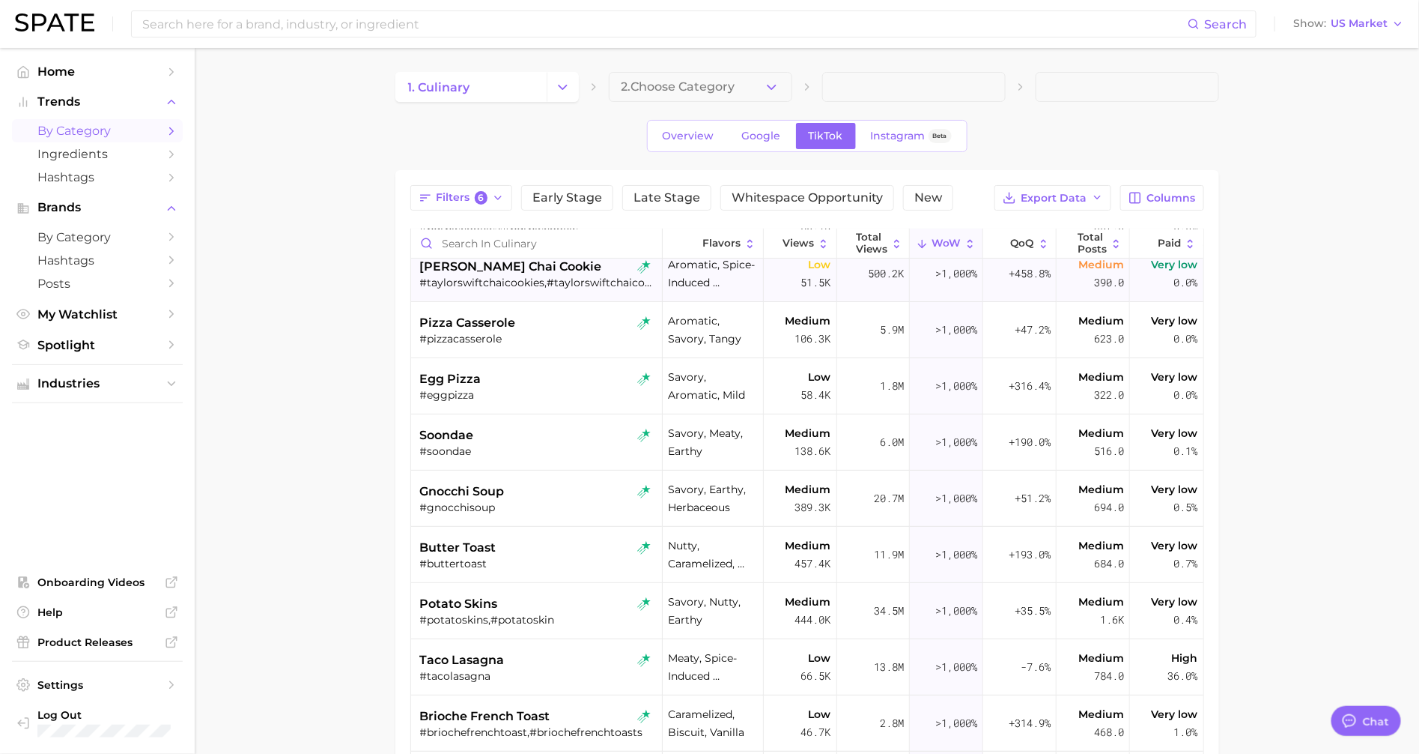
scroll to position [184, 0]
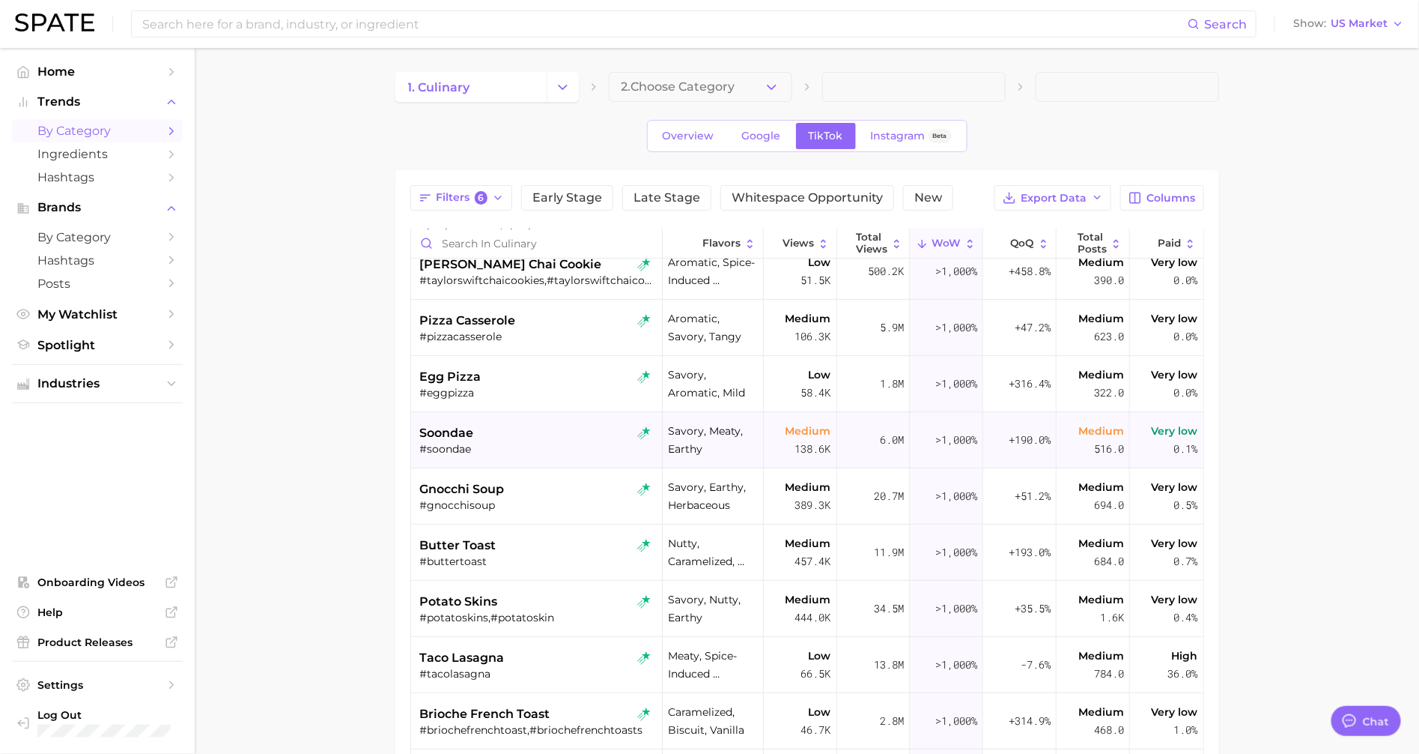
click at [534, 439] on div "soondae" at bounding box center [538, 433] width 237 height 18
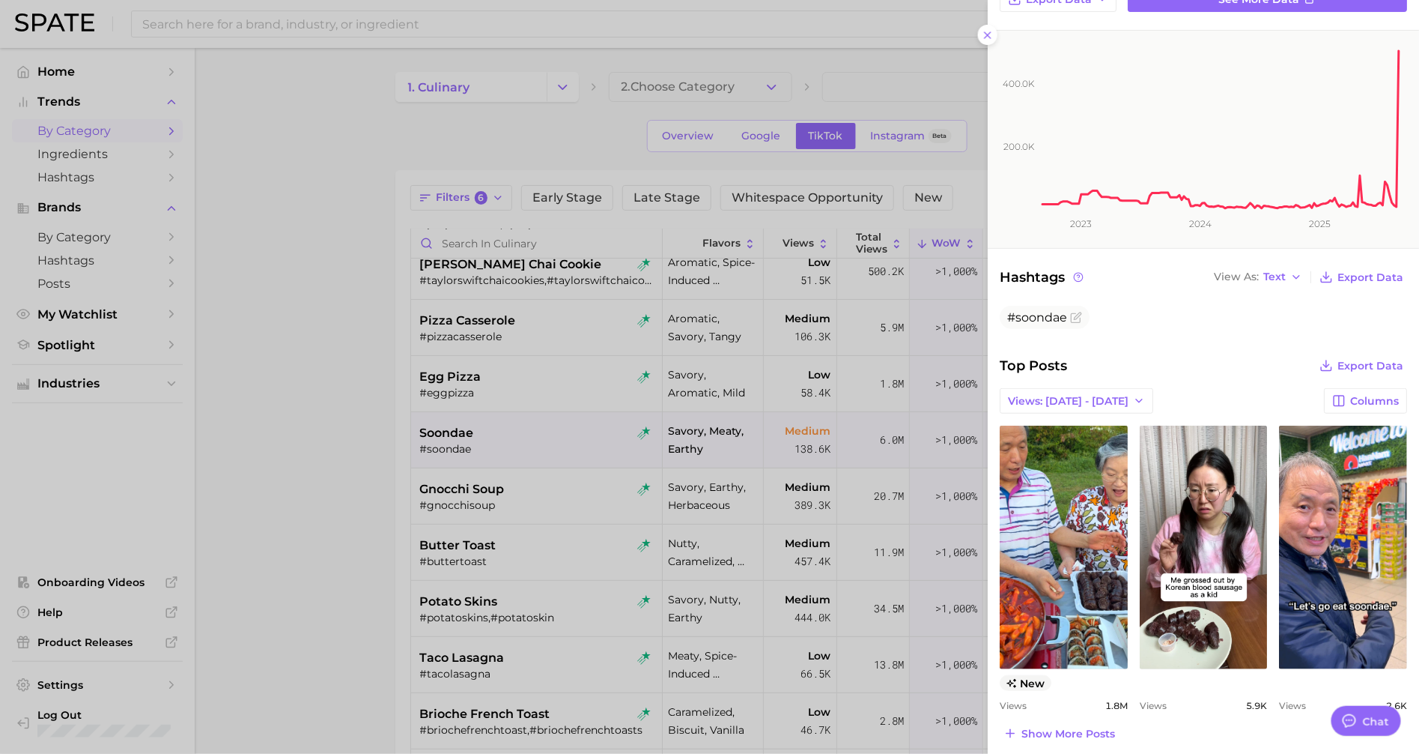
scroll to position [273, 0]
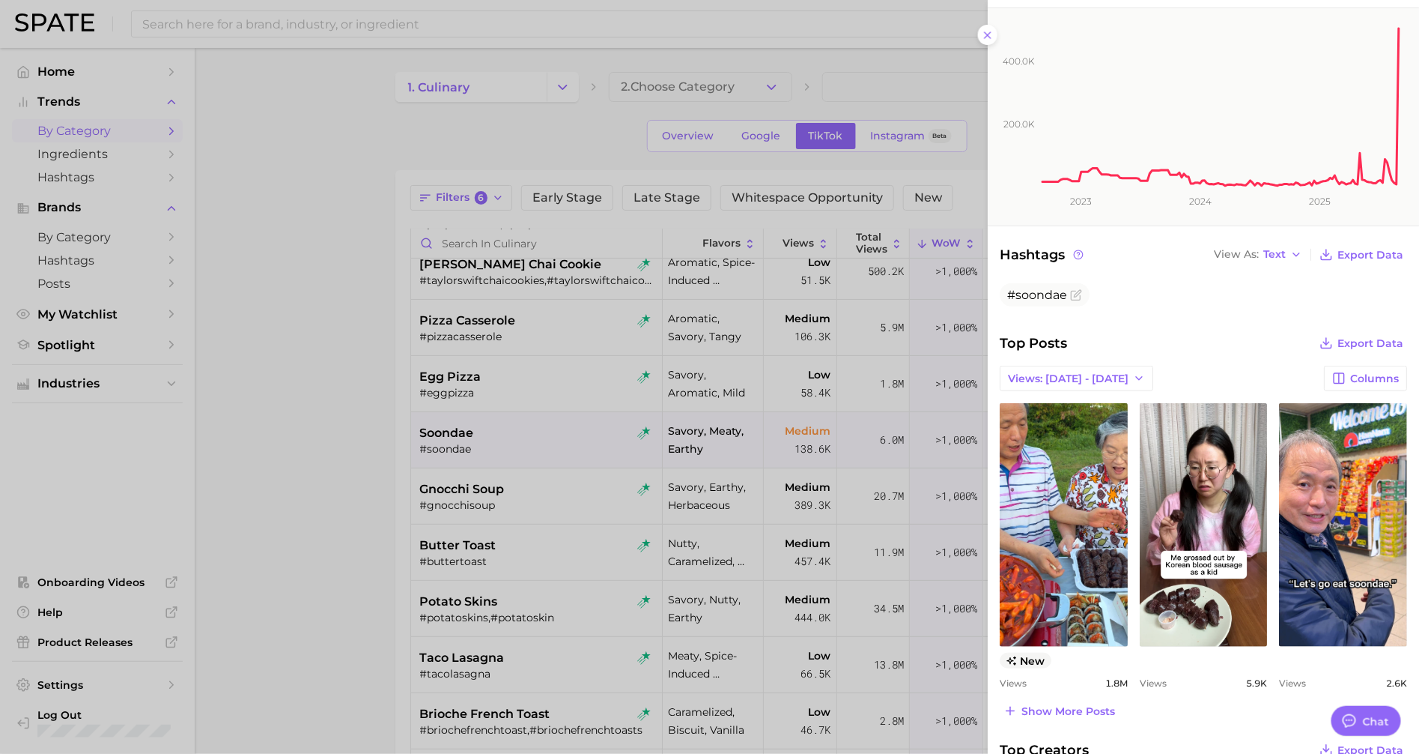
click at [568, 553] on div at bounding box center [709, 377] width 1419 height 754
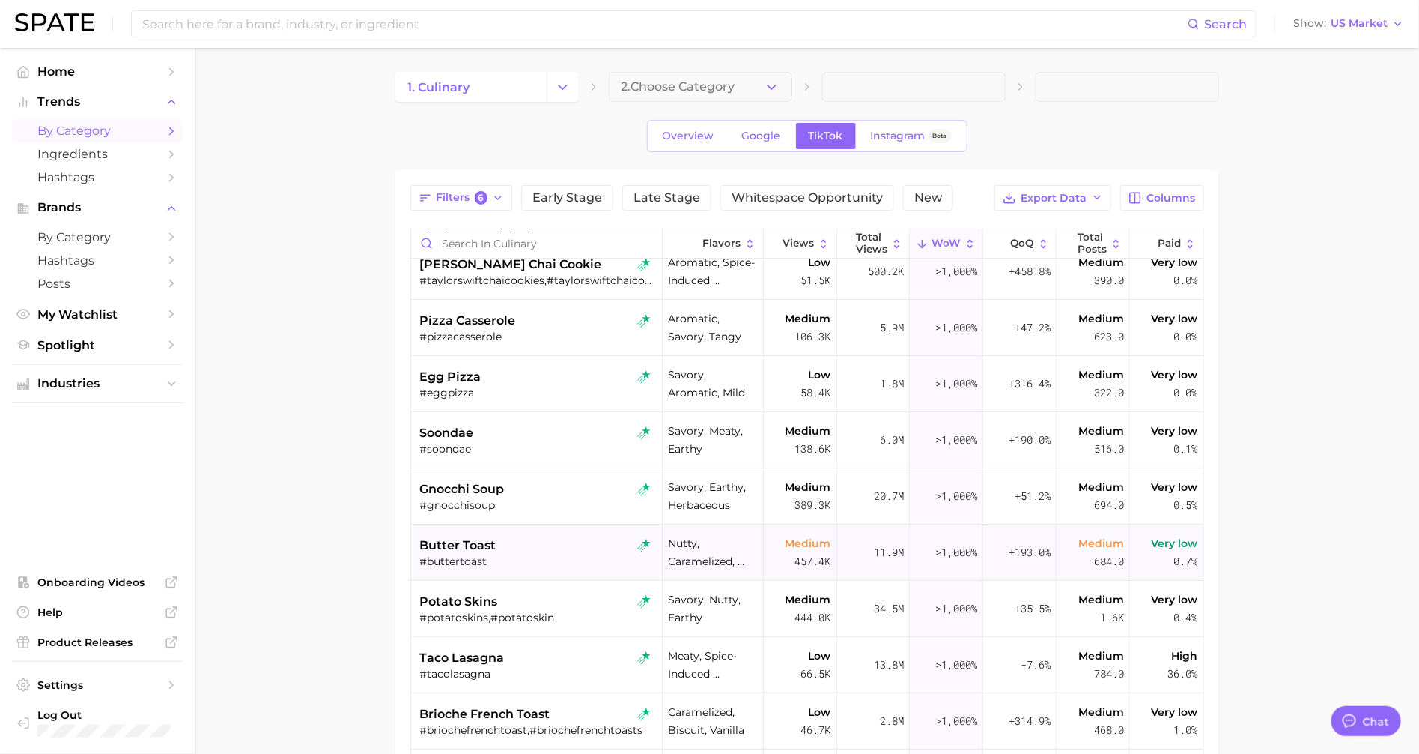
click at [542, 548] on div "butter toast" at bounding box center [538, 545] width 237 height 18
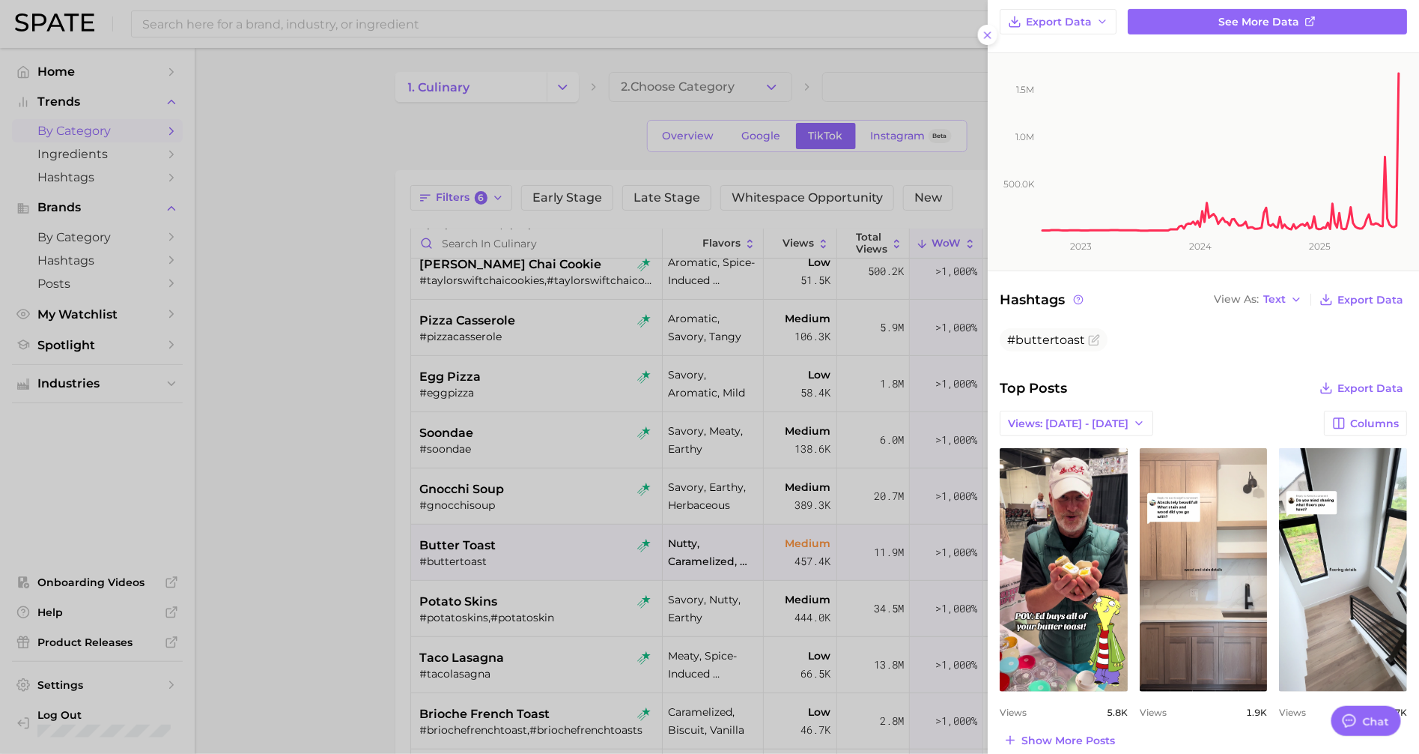
scroll to position [288, 0]
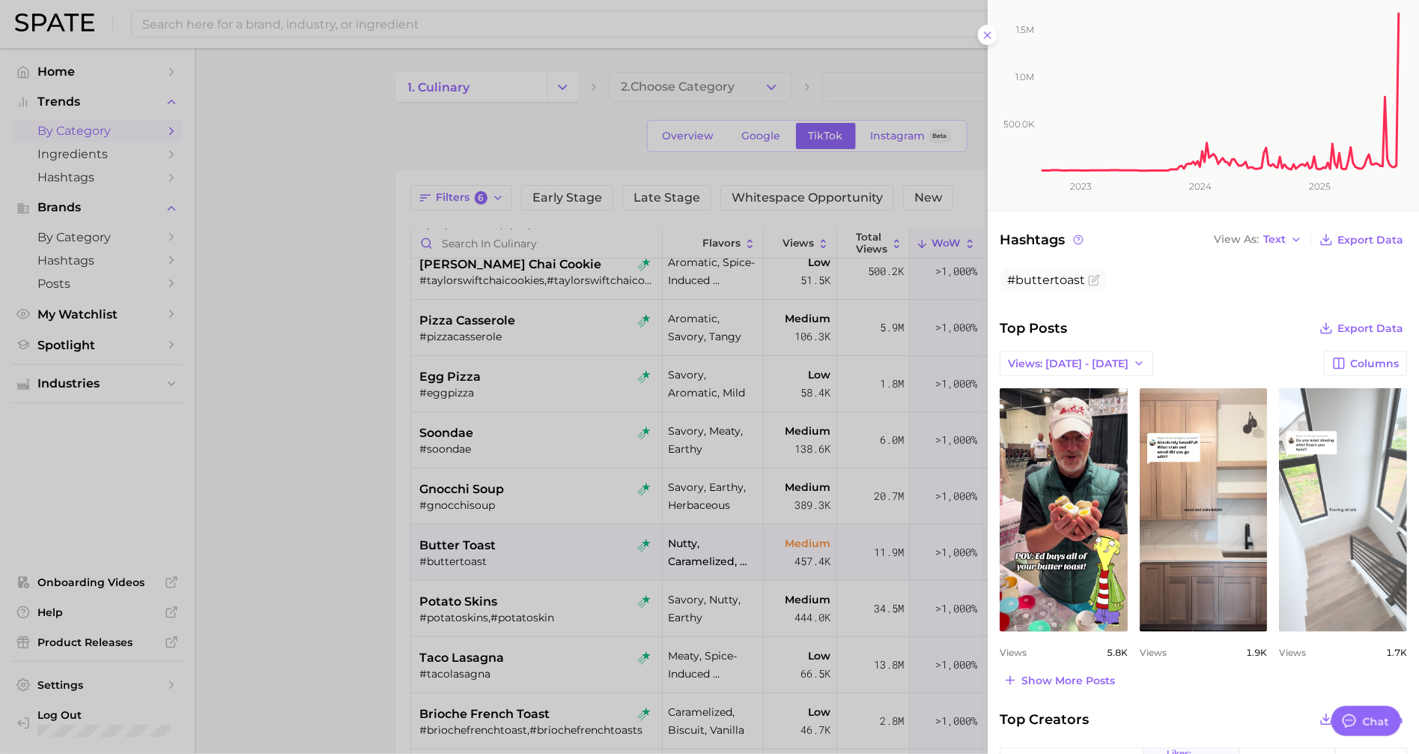
click at [1368, 494] on link "view post on TikTok" at bounding box center [1343, 509] width 128 height 243
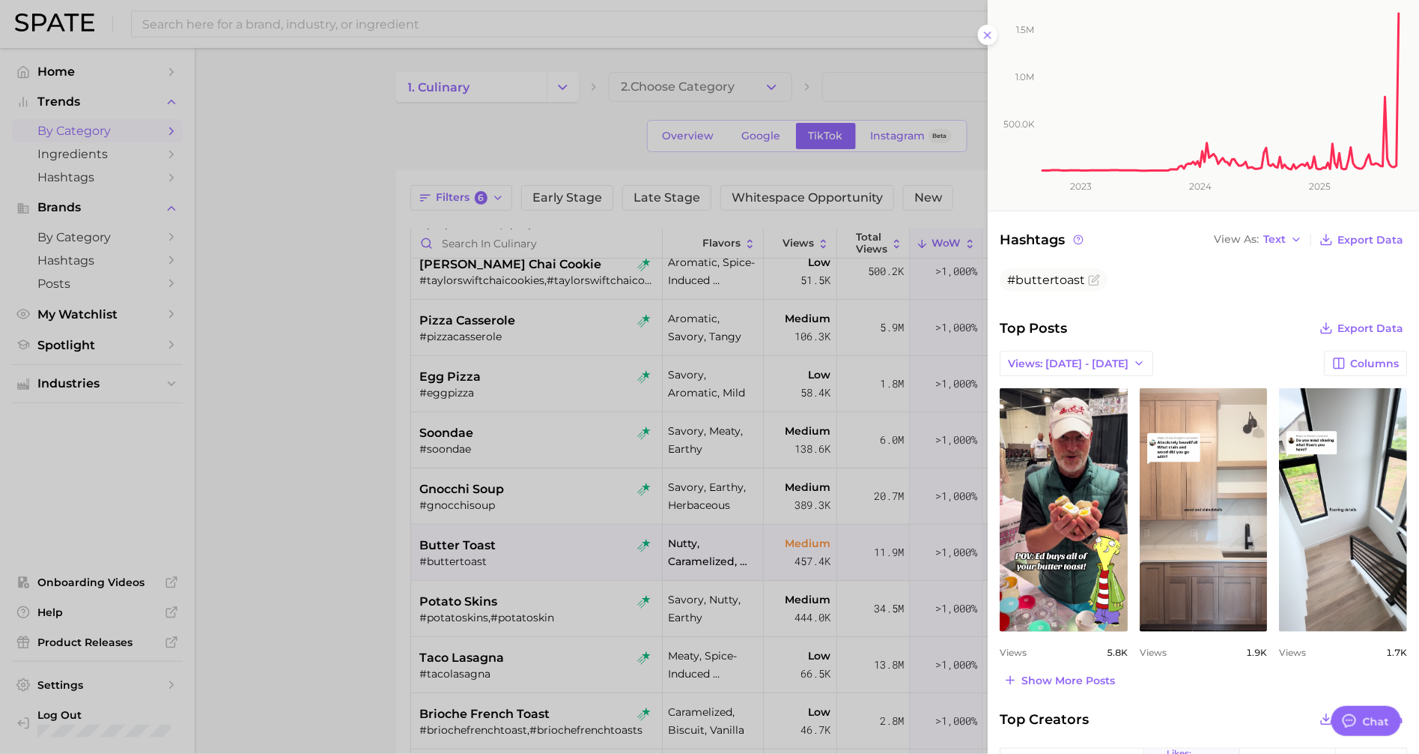
click at [497, 468] on div at bounding box center [709, 377] width 1419 height 754
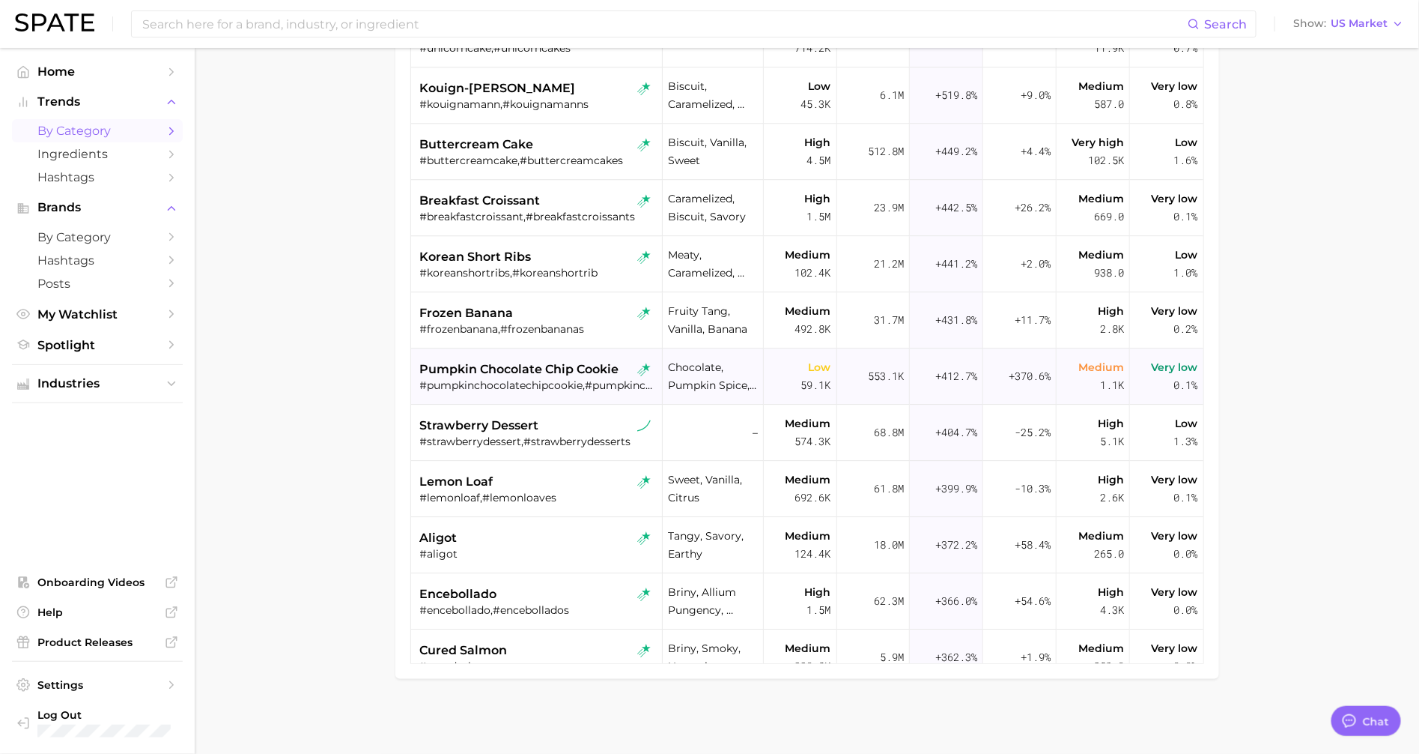
scroll to position [1728, 0]
